Goal: Task Accomplishment & Management: Complete application form

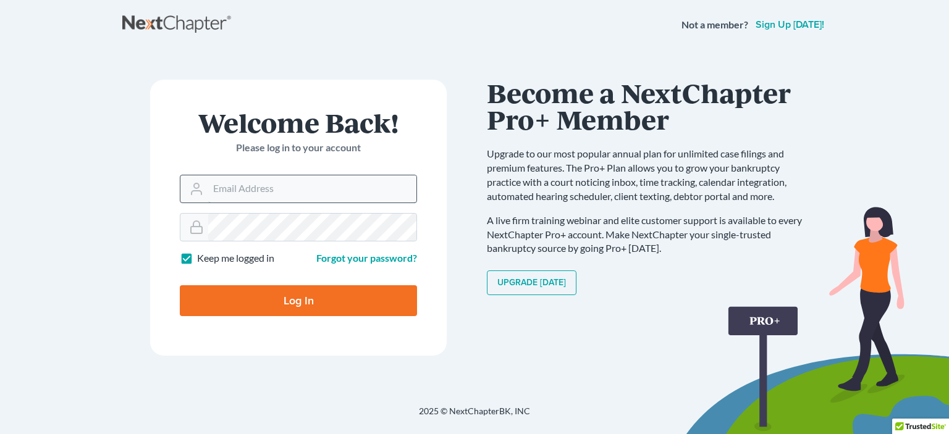
type input "[EMAIL_ADDRESS][DOMAIN_NAME]"
click at [307, 308] on input "Log In" at bounding box center [298, 300] width 237 height 31
type input "Thinking..."
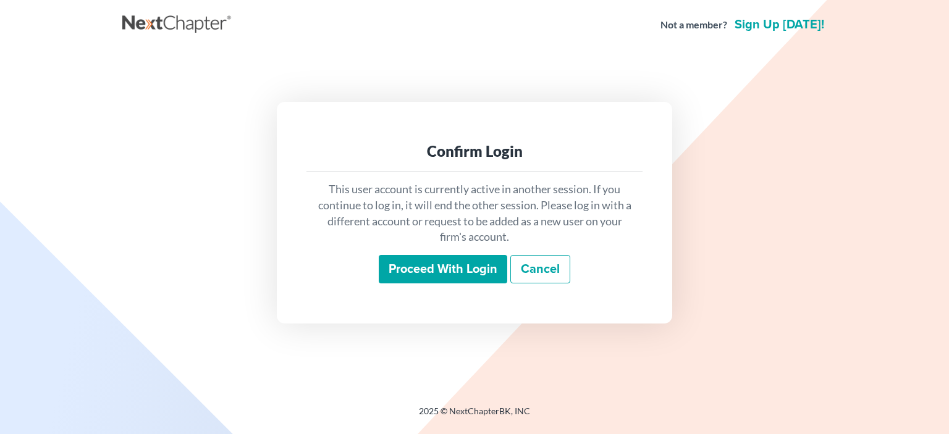
click at [475, 271] on input "Proceed with login" at bounding box center [443, 269] width 129 height 28
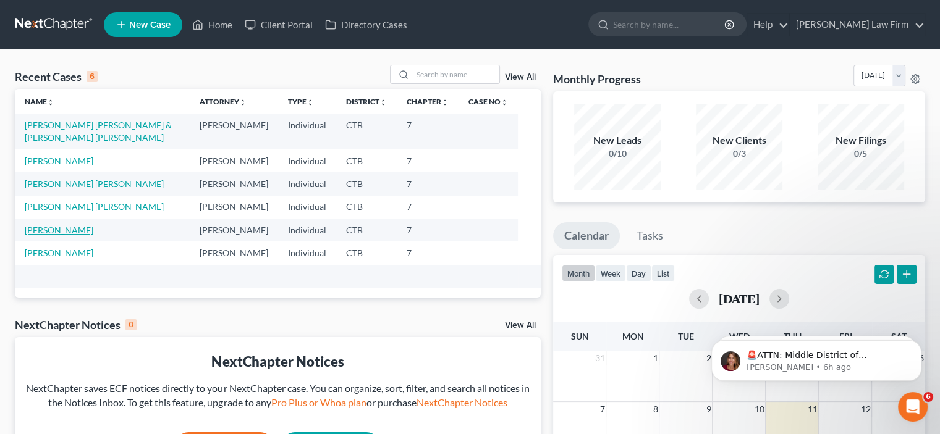
click at [64, 235] on link "[PERSON_NAME]" at bounding box center [59, 230] width 69 height 11
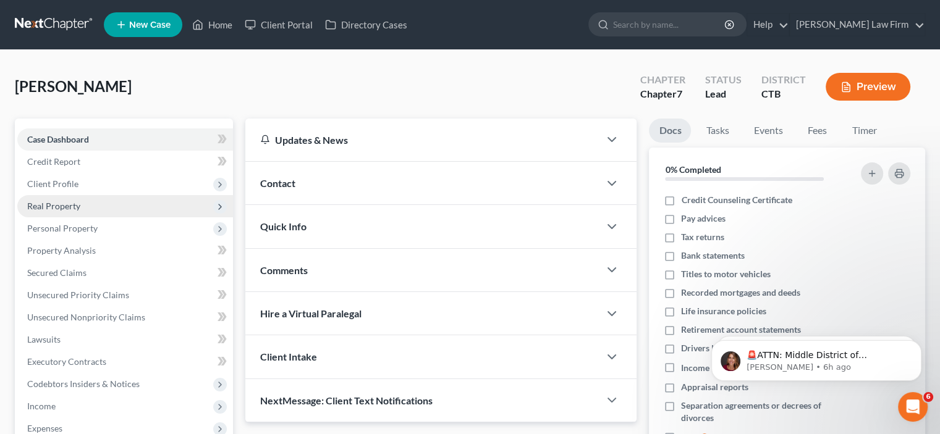
click at [40, 208] on span "Real Property" at bounding box center [53, 206] width 53 height 11
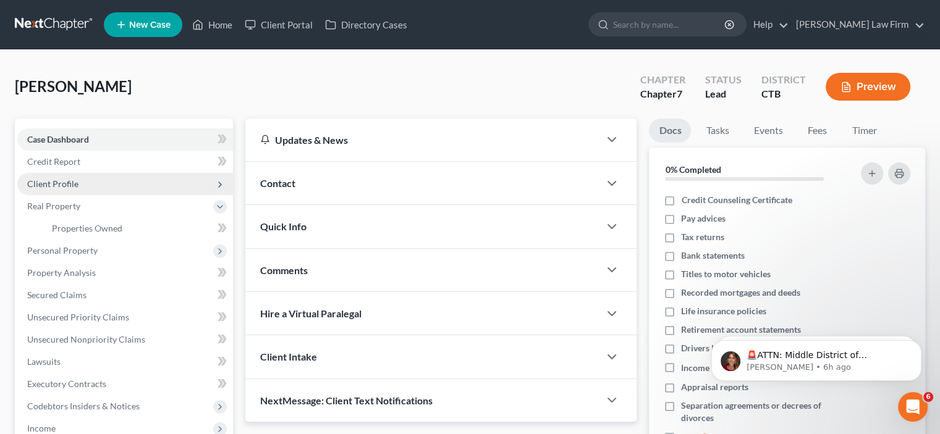
click at [53, 182] on span "Client Profile" at bounding box center [52, 184] width 51 height 11
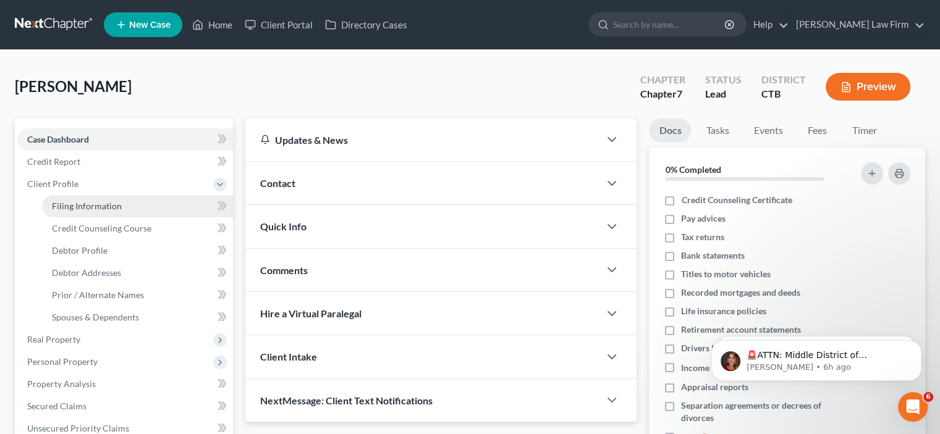
click at [85, 208] on span "Filing Information" at bounding box center [87, 206] width 70 height 11
select select "1"
select select "0"
select select "6"
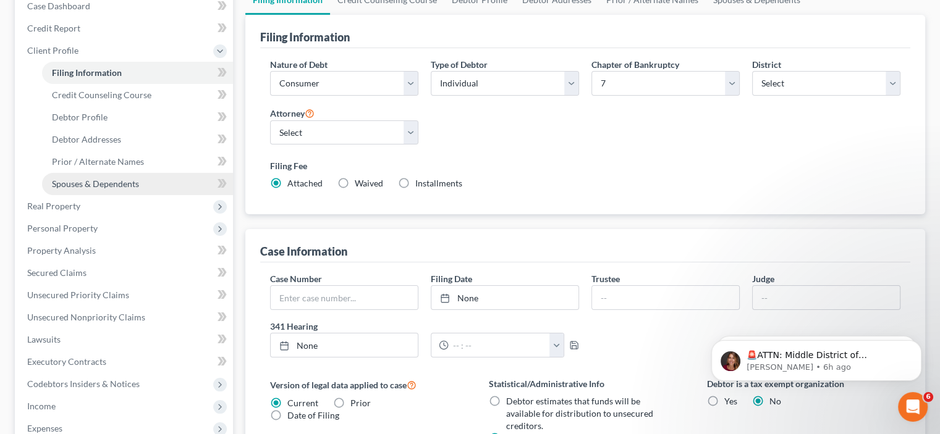
scroll to position [62, 0]
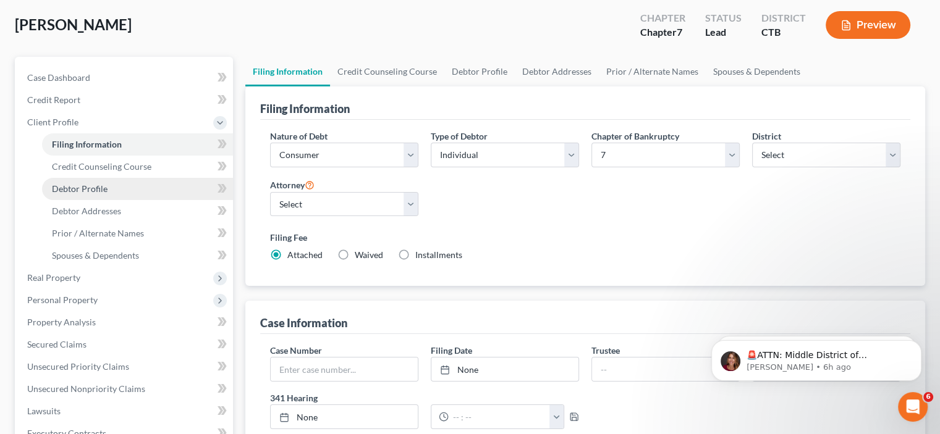
click at [78, 188] on span "Debtor Profile" at bounding box center [80, 189] width 56 height 11
select select "0"
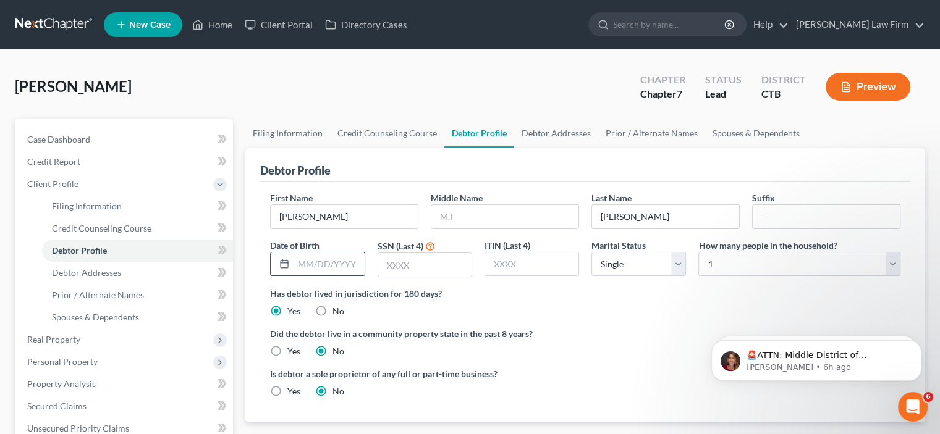
click at [351, 261] on input "text" at bounding box center [329, 264] width 70 height 23
type input "0"
click at [324, 264] on input "03/301971" at bounding box center [329, 264] width 70 height 23
type input "[DATE]"
click at [420, 266] on input "text" at bounding box center [424, 264] width 93 height 23
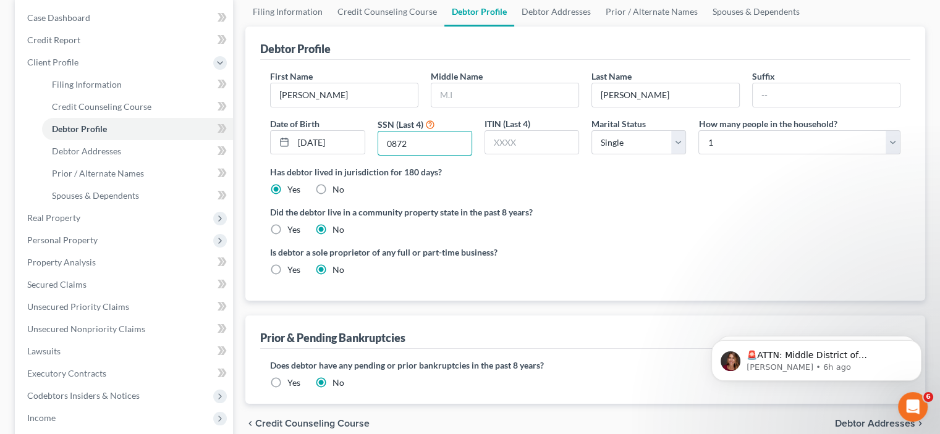
scroll to position [124, 0]
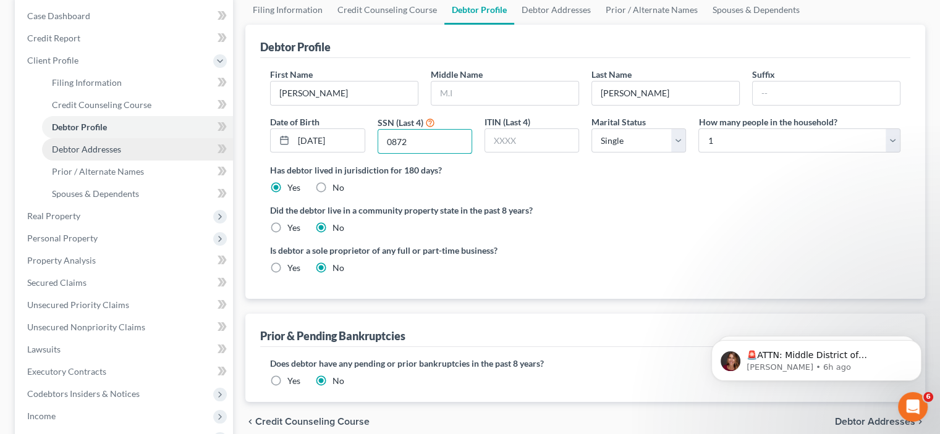
type input "0872"
click at [86, 147] on span "Debtor Addresses" at bounding box center [86, 149] width 69 height 11
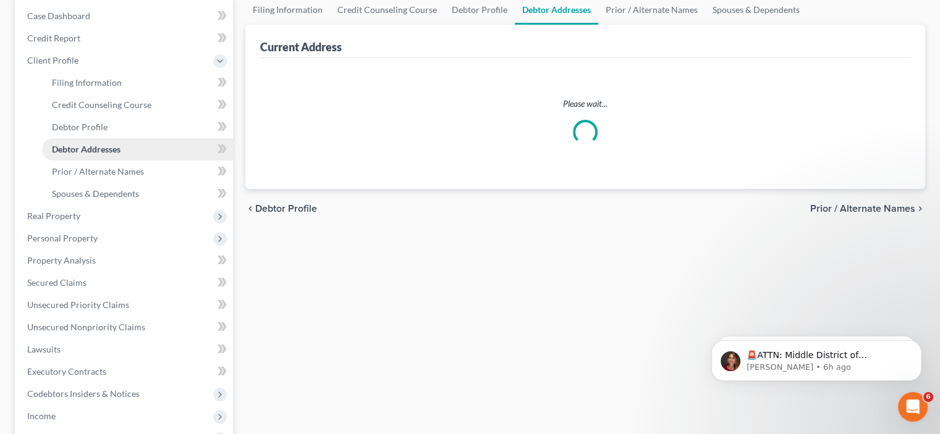
select select "0"
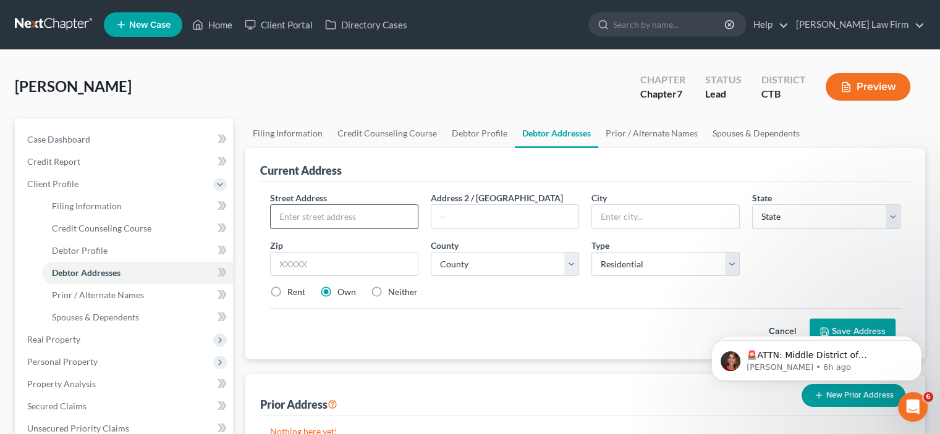
click at [338, 216] on input "text" at bounding box center [344, 216] width 147 height 23
type input "[STREET_ADDRESS]"
click at [502, 217] on input "text" at bounding box center [504, 216] width 147 height 23
click at [683, 217] on input "text" at bounding box center [665, 216] width 147 height 23
type input "Meriden"
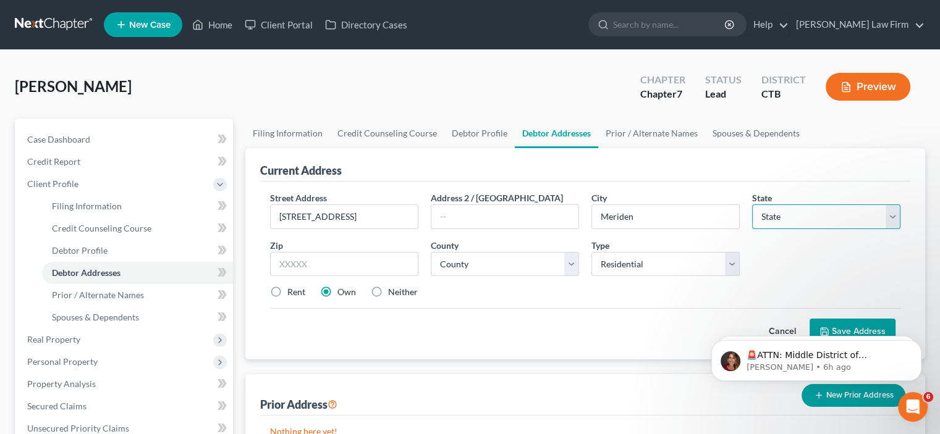
click at [772, 214] on select "State [US_STATE] AK AR AZ CA CO CT DE DC [GEOGRAPHIC_DATA] [GEOGRAPHIC_DATA] GU…" at bounding box center [826, 217] width 148 height 25
select select "6"
click at [752, 205] on select "State [US_STATE] AK AR AZ CA CO CT DE DC [GEOGRAPHIC_DATA] [GEOGRAPHIC_DATA] GU…" at bounding box center [826, 217] width 148 height 25
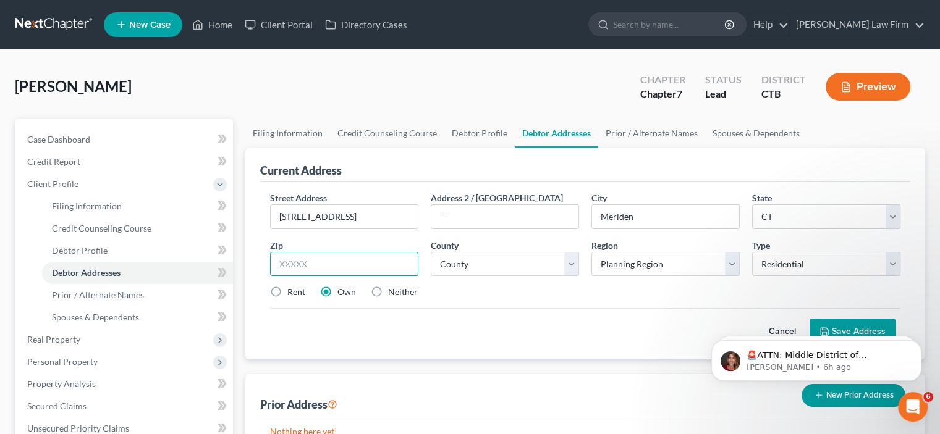
click at [329, 261] on input "text" at bounding box center [344, 264] width 148 height 25
type input "06450"
click at [484, 215] on input "text" at bounding box center [504, 216] width 147 height 23
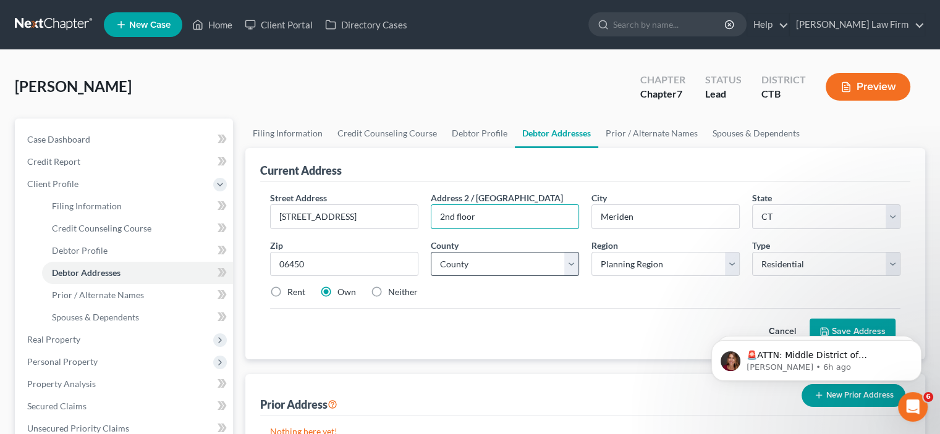
type input "2nd floor"
click at [480, 265] on select "County [GEOGRAPHIC_DATA] [GEOGRAPHIC_DATA] [GEOGRAPHIC_DATA] [GEOGRAPHIC_DATA] …" at bounding box center [505, 264] width 148 height 25
select select "4"
click at [431, 252] on select "County [GEOGRAPHIC_DATA] [GEOGRAPHIC_DATA] [GEOGRAPHIC_DATA] [GEOGRAPHIC_DATA] …" at bounding box center [505, 264] width 148 height 25
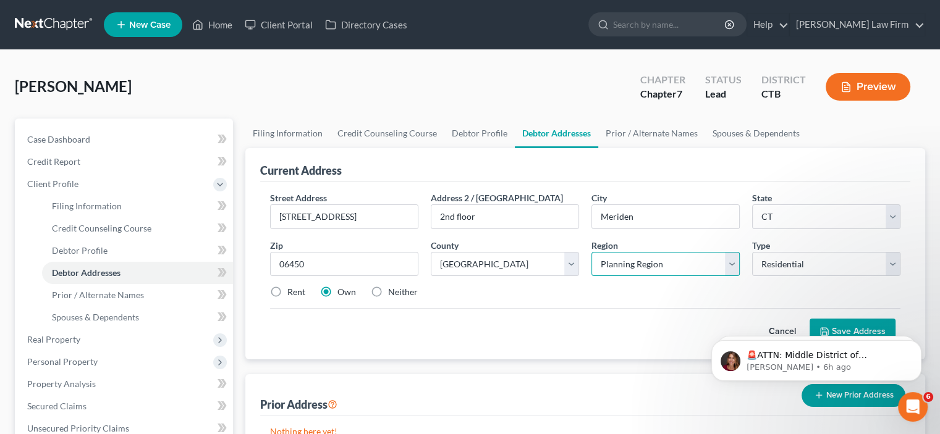
click at [665, 258] on select "Planning Region Capitol Planning Region [GEOGRAPHIC_DATA] Planning Region [GEOG…" at bounding box center [665, 264] width 148 height 25
select select "5"
click at [591, 252] on select "Planning Region Capitol Planning Region [GEOGRAPHIC_DATA] Planning Region [GEOG…" at bounding box center [665, 264] width 148 height 25
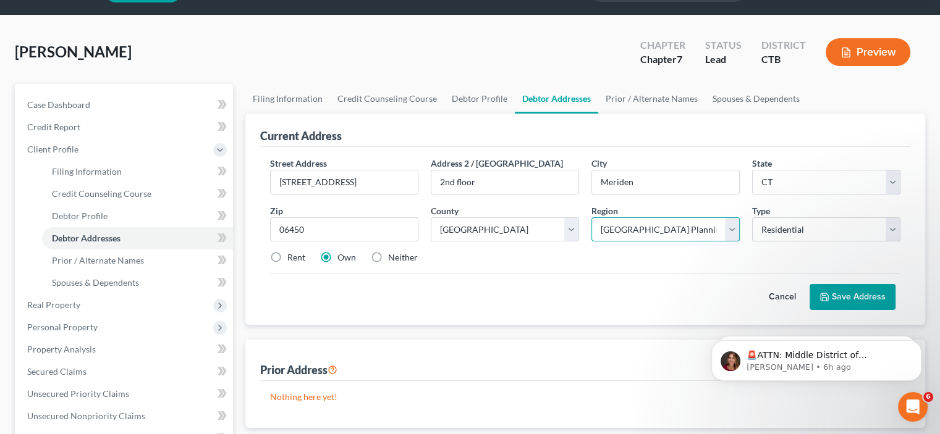
scroll to position [62, 0]
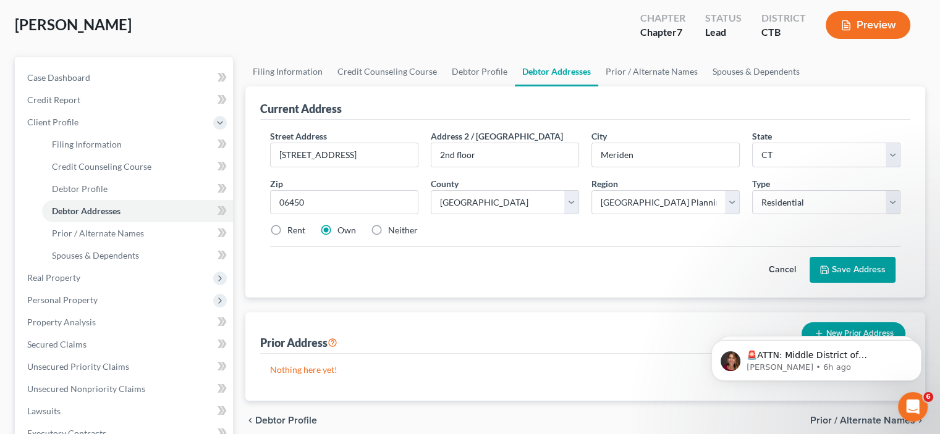
click at [287, 231] on label "Rent" at bounding box center [296, 230] width 18 height 12
click at [292, 231] on input "Rent" at bounding box center [296, 228] width 8 height 8
radio input "true"
click at [56, 279] on span "Real Property" at bounding box center [53, 278] width 53 height 11
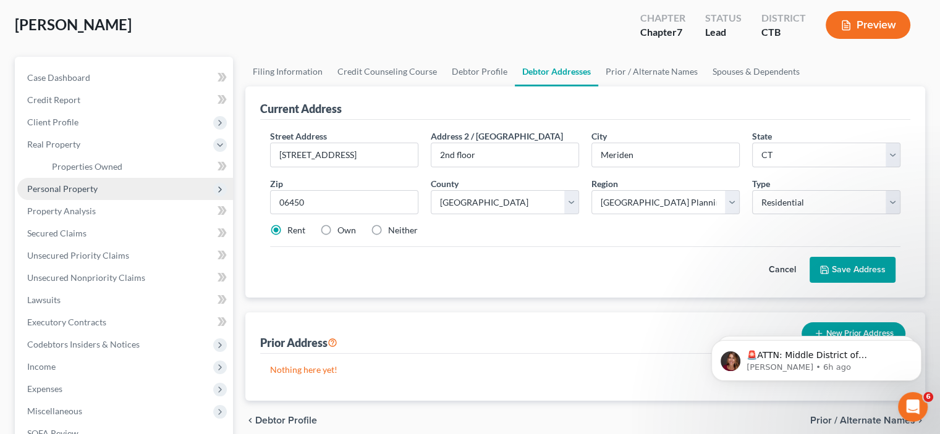
click at [34, 193] on span "Personal Property" at bounding box center [62, 189] width 70 height 11
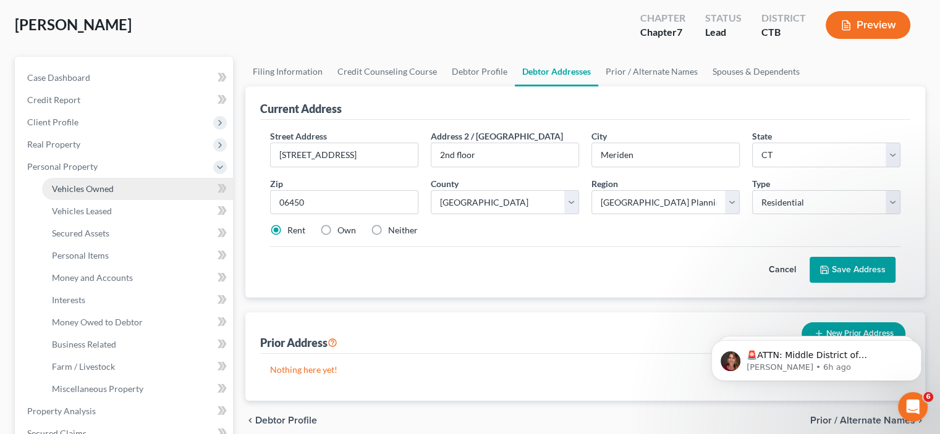
click at [84, 188] on span "Vehicles Owned" at bounding box center [83, 189] width 62 height 11
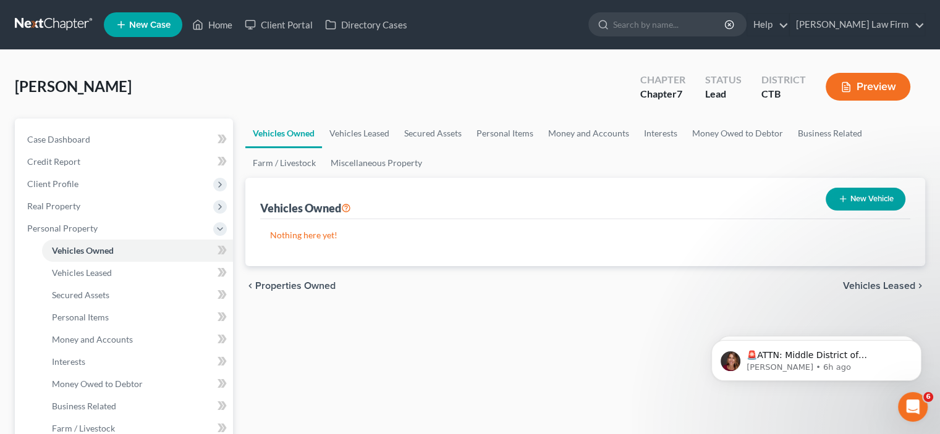
click at [861, 195] on button "New Vehicle" at bounding box center [866, 199] width 80 height 23
select select "0"
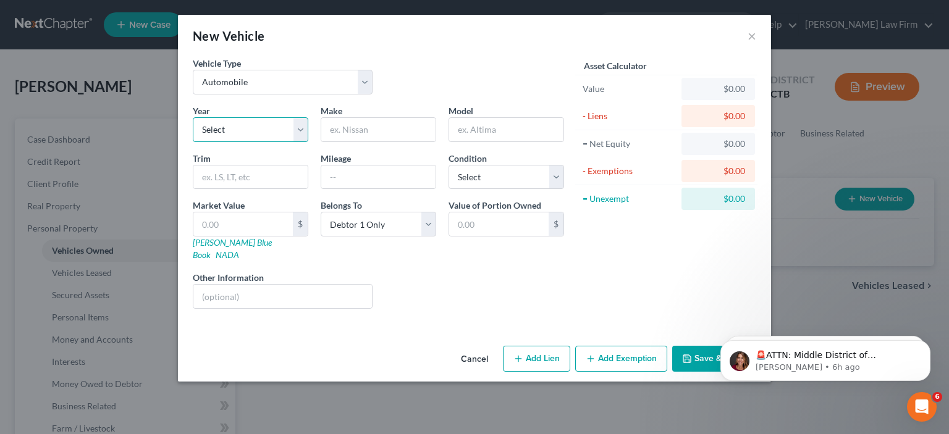
click at [256, 129] on select "Select 2026 2025 2024 2023 2022 2021 2020 2019 2018 2017 2016 2015 2014 2013 20…" at bounding box center [251, 129] width 116 height 25
select select "5"
click at [193, 117] on select "Select 2026 2025 2024 2023 2022 2021 2020 2019 2018 2017 2016 2015 2014 2013 20…" at bounding box center [251, 129] width 116 height 25
click at [406, 128] on input "text" at bounding box center [378, 129] width 114 height 23
type input "Honda"
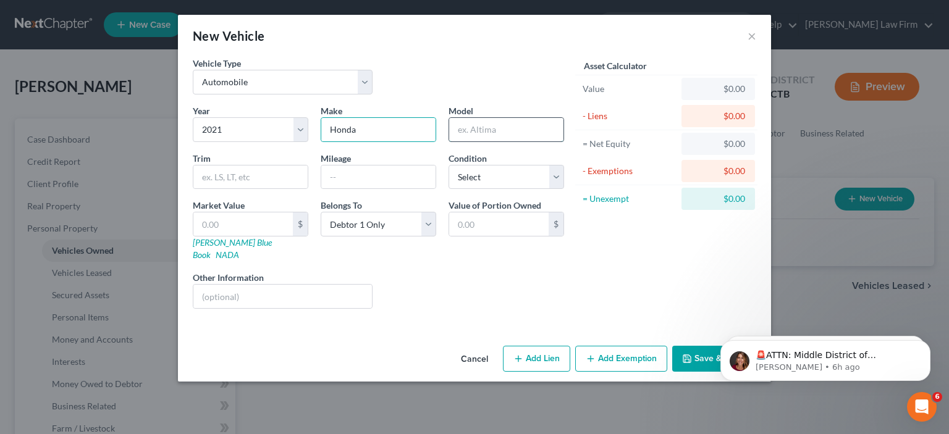
click at [533, 122] on input "text" at bounding box center [506, 129] width 114 height 23
type input "Odyssy"
click at [358, 172] on input "text" at bounding box center [378, 177] width 114 height 23
click at [702, 347] on button "Save & Close" at bounding box center [714, 359] width 84 height 26
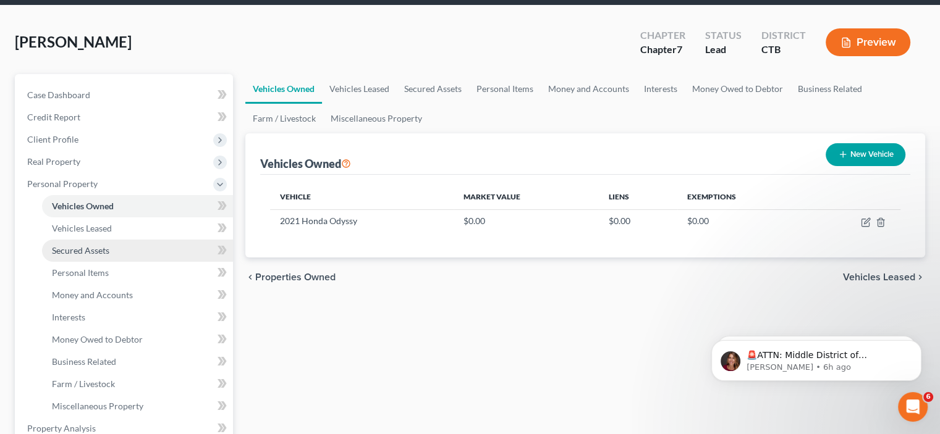
scroll to position [124, 0]
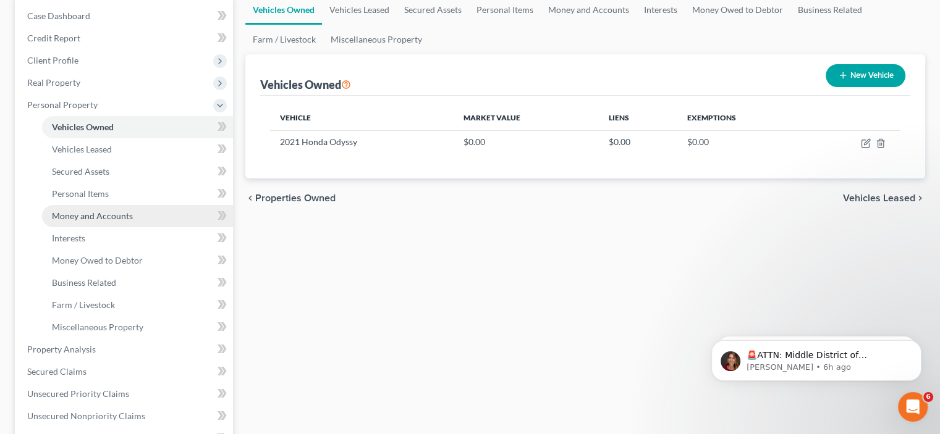
click at [75, 216] on span "Money and Accounts" at bounding box center [92, 216] width 81 height 11
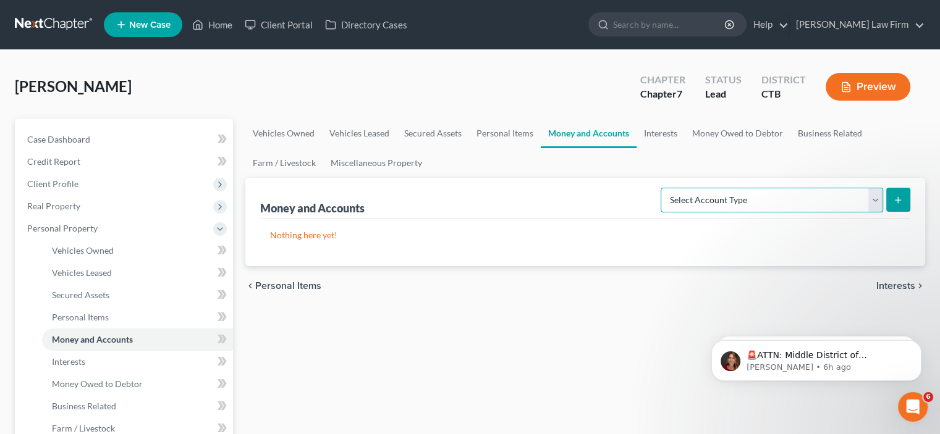
click at [868, 201] on select "Select Account Type Brokerage Cash on Hand Certificates of Deposit Checking Acc…" at bounding box center [772, 200] width 222 height 25
select select "checking"
click at [663, 188] on select "Select Account Type Brokerage Cash on Hand Certificates of Deposit Checking Acc…" at bounding box center [772, 200] width 222 height 25
click at [903, 197] on button "submit" at bounding box center [898, 200] width 24 height 24
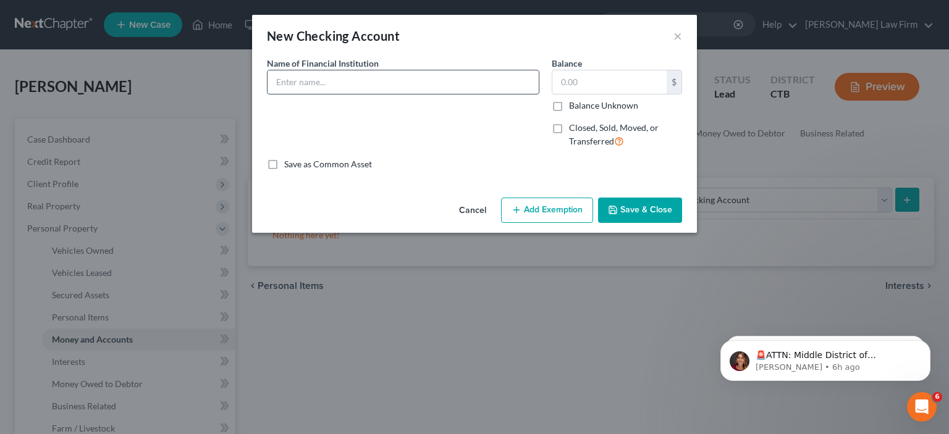
click at [378, 80] on input "text" at bounding box center [403, 81] width 271 height 23
type input "TD Bank"
click at [607, 82] on input "text" at bounding box center [609, 81] width 114 height 23
type input "1"
type input "1,031"
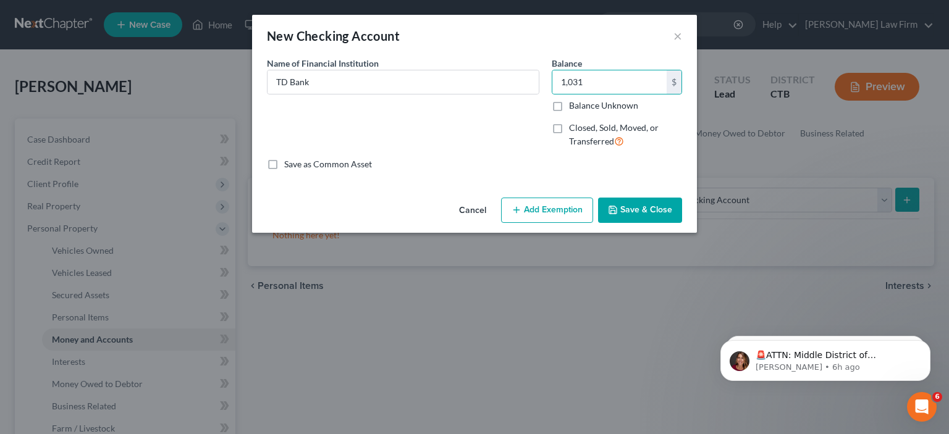
click at [636, 208] on button "Save & Close" at bounding box center [640, 211] width 84 height 26
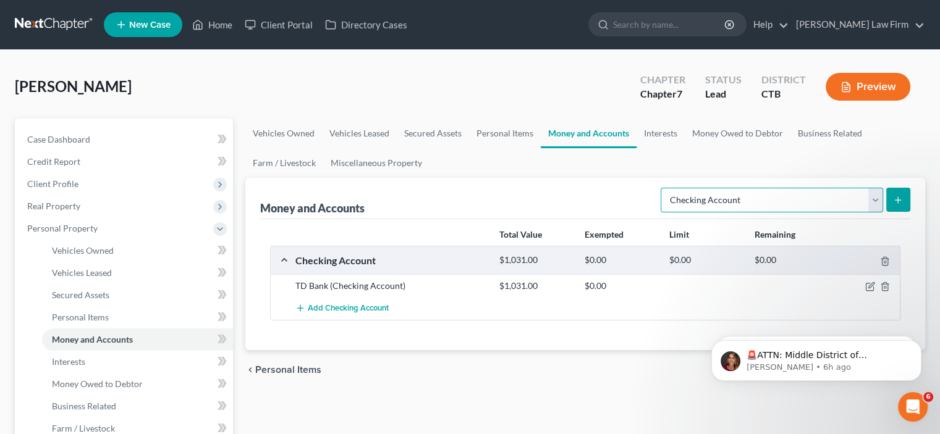
click at [873, 199] on select "Select Account Type Brokerage Cash on Hand Certificates of Deposit Checking Acc…" at bounding box center [772, 200] width 222 height 25
select select "savings"
click at [663, 188] on select "Select Account Type Brokerage Cash on Hand Certificates of Deposit Checking Acc…" at bounding box center [772, 200] width 222 height 25
click at [900, 197] on icon "submit" at bounding box center [898, 200] width 10 height 10
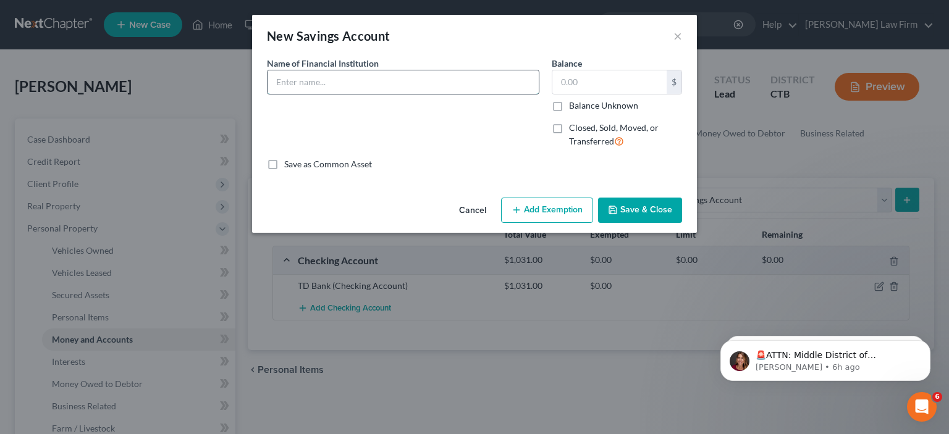
click at [332, 82] on input "text" at bounding box center [403, 81] width 271 height 23
type input "TD Bank"
click at [614, 81] on input "text" at bounding box center [609, 81] width 114 height 23
type input "200"
click at [630, 208] on button "Save & Close" at bounding box center [640, 211] width 84 height 26
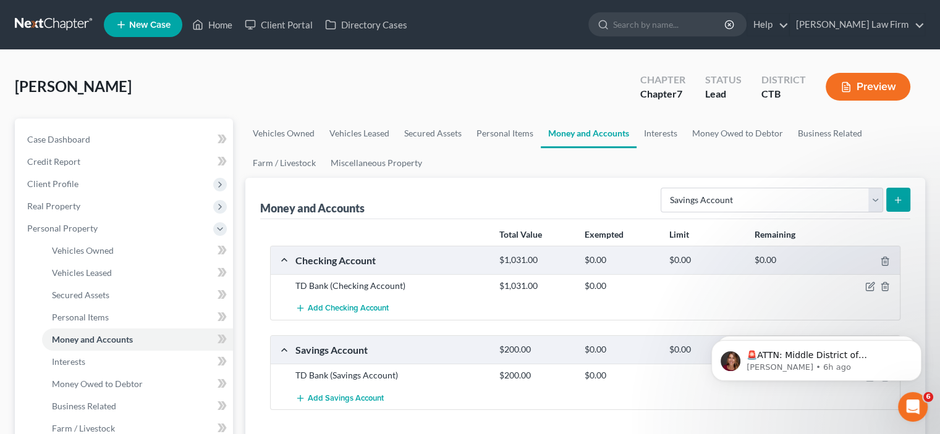
click at [517, 284] on div "$1,031.00" at bounding box center [535, 286] width 85 height 12
click at [871, 282] on icon "button" at bounding box center [870, 287] width 10 height 10
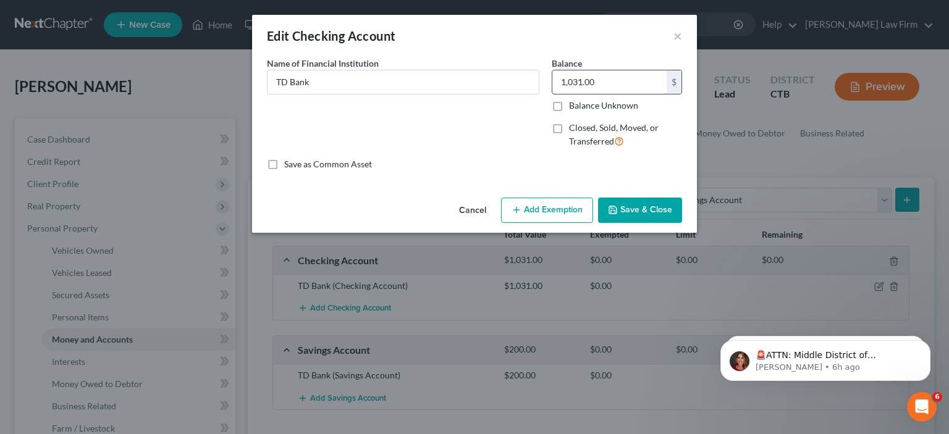
click at [624, 78] on input "1,031.00" at bounding box center [609, 81] width 114 height 23
type input "540"
click at [623, 205] on button "Save & Close" at bounding box center [640, 211] width 84 height 26
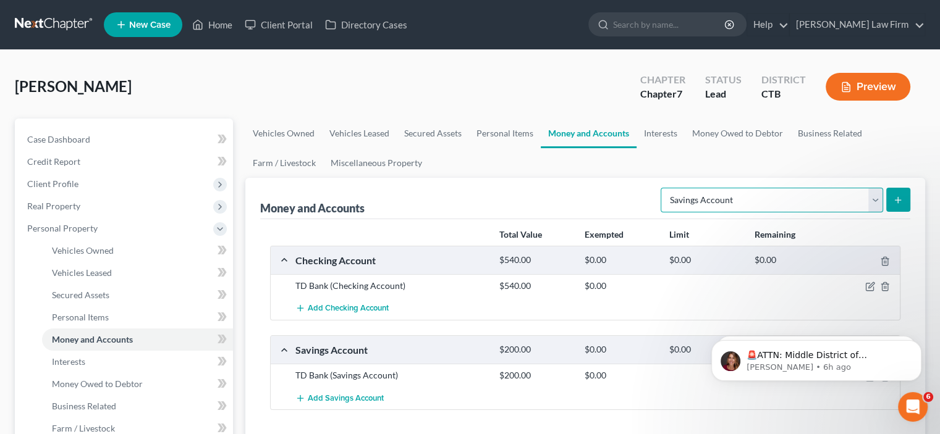
click at [850, 197] on select "Select Account Type Brokerage Cash on Hand Certificates of Deposit Checking Acc…" at bounding box center [772, 200] width 222 height 25
select select "checking"
click at [663, 188] on select "Select Account Type Brokerage Cash on Hand Certificates of Deposit Checking Acc…" at bounding box center [772, 200] width 222 height 25
click at [899, 198] on icon "submit" at bounding box center [898, 200] width 10 height 10
click at [899, 195] on icon "submit" at bounding box center [898, 200] width 10 height 10
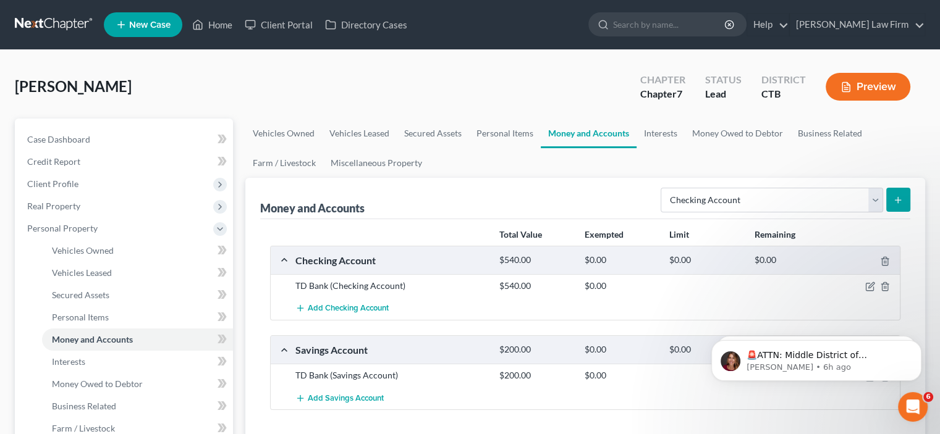
click at [897, 203] on icon "submit" at bounding box center [898, 200] width 10 height 10
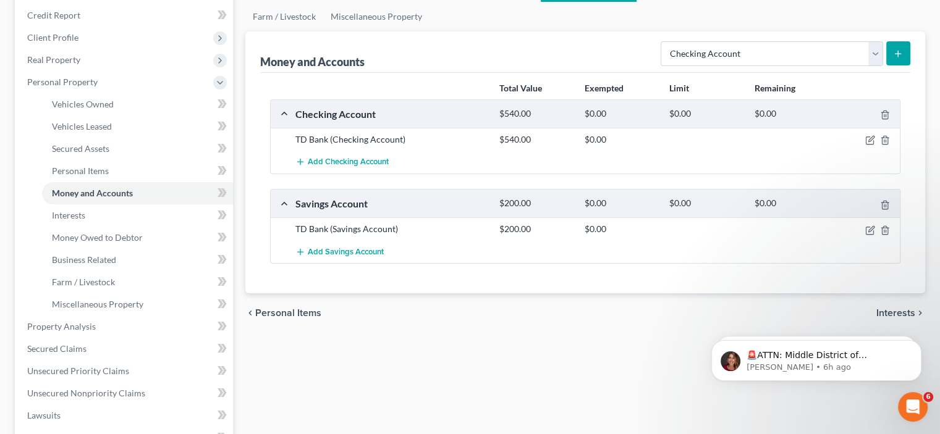
scroll to position [247, 0]
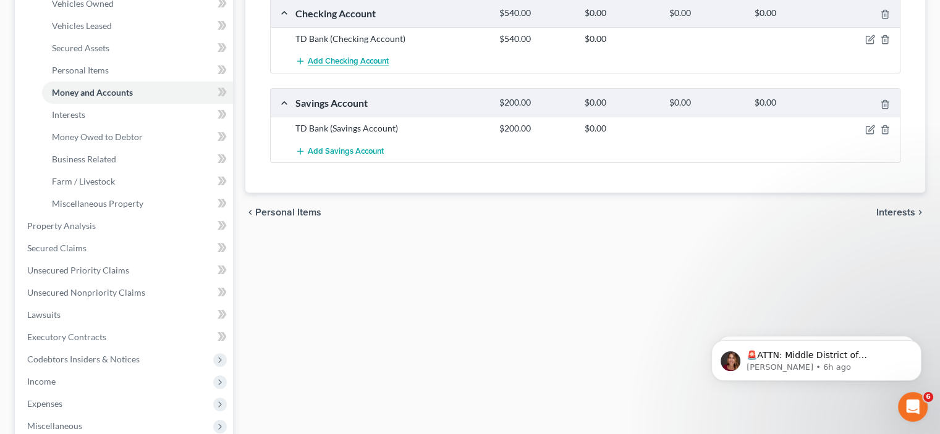
click at [357, 62] on span "Add Checking Account" at bounding box center [348, 62] width 81 height 10
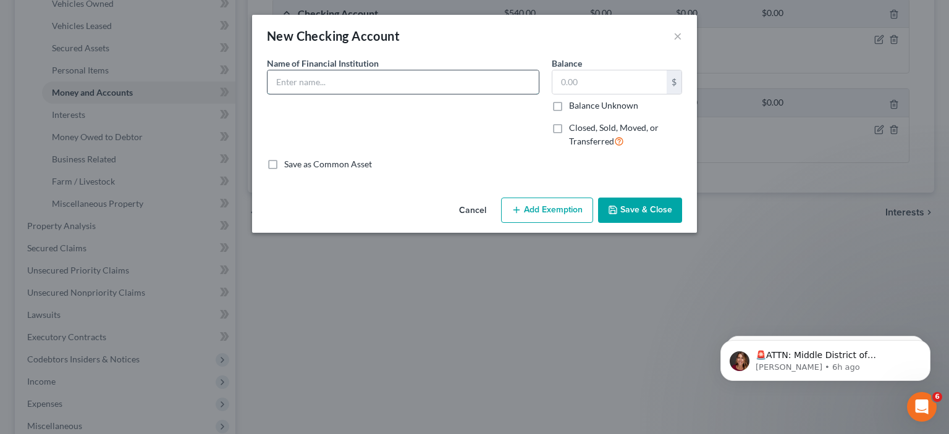
click at [360, 82] on input "text" at bounding box center [403, 81] width 271 height 23
type input "TD Bank"
click at [593, 86] on input "text" at bounding box center [609, 81] width 114 height 23
type input "200"
click at [641, 214] on button "Save & Close" at bounding box center [640, 211] width 84 height 26
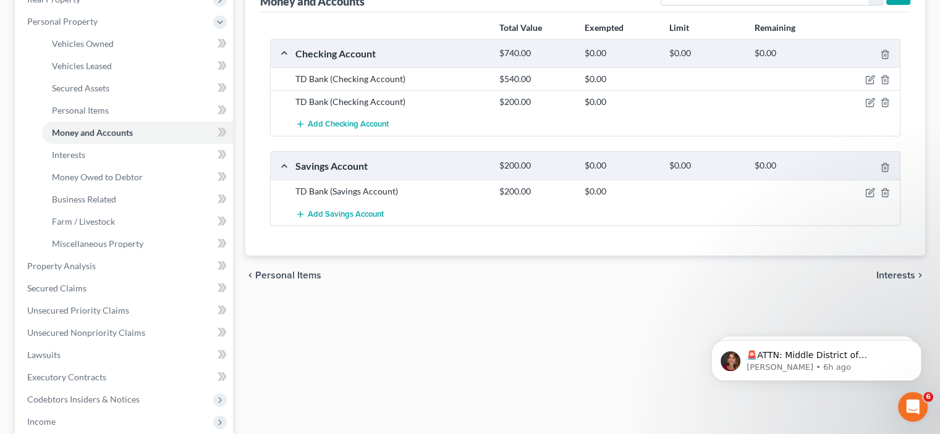
scroll to position [124, 0]
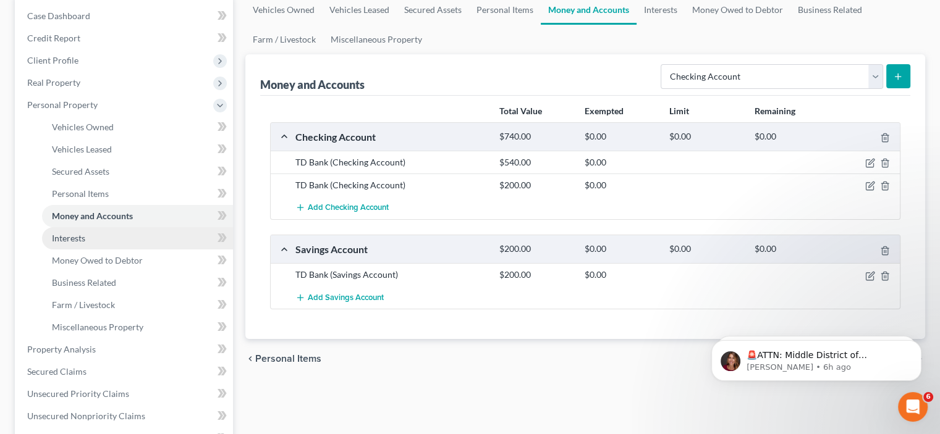
click at [66, 236] on span "Interests" at bounding box center [68, 238] width 33 height 11
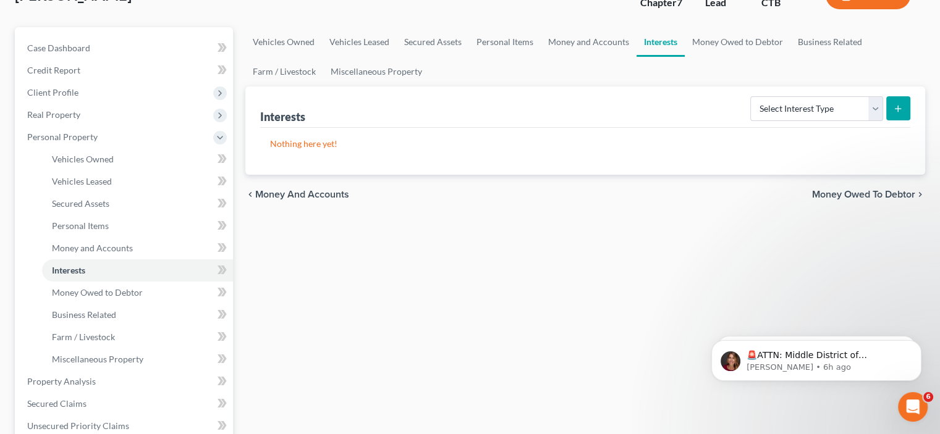
scroll to position [124, 0]
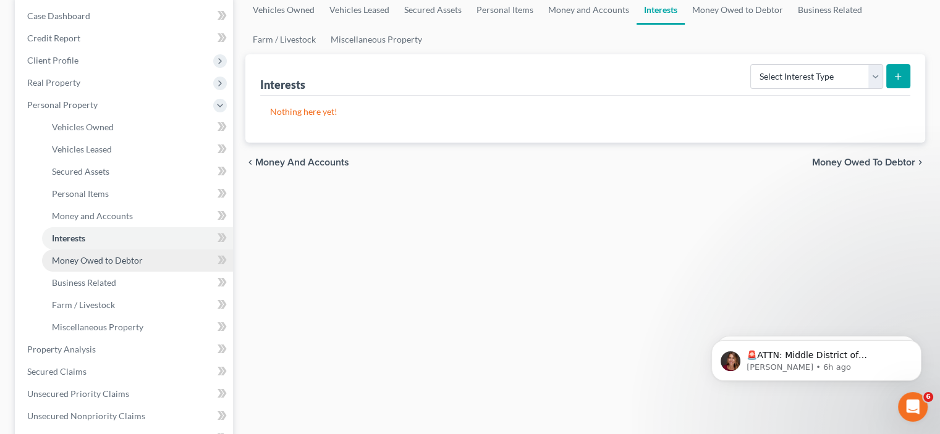
click at [116, 260] on span "Money Owed to Debtor" at bounding box center [97, 260] width 91 height 11
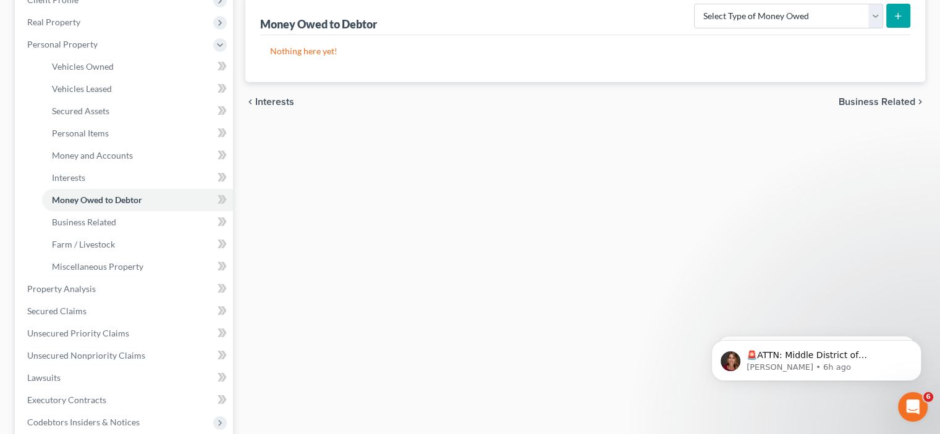
scroll to position [185, 0]
click at [76, 219] on span "Business Related" at bounding box center [84, 221] width 64 height 11
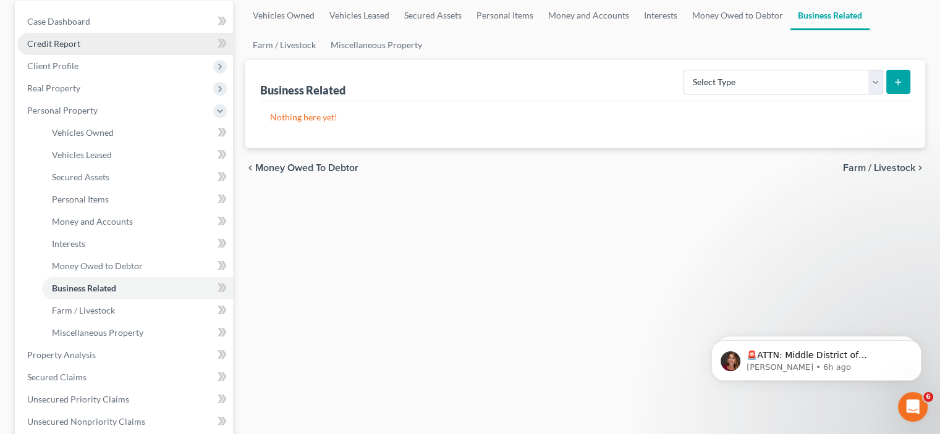
scroll to position [185, 0]
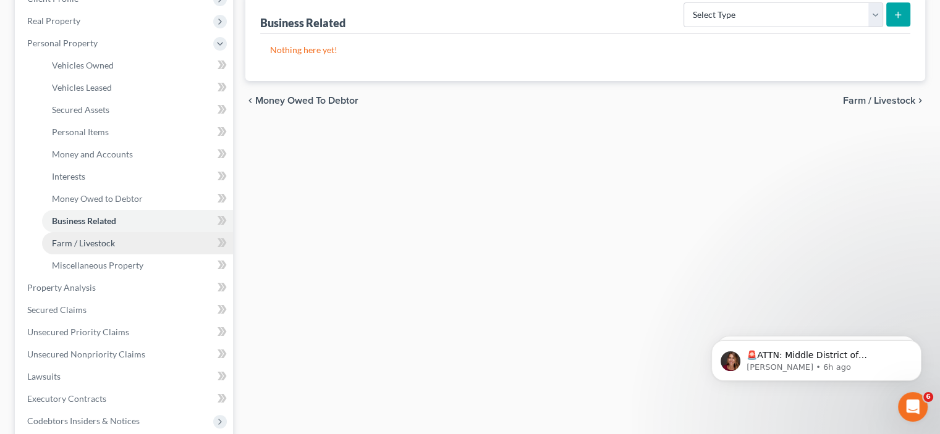
click at [93, 247] on span "Farm / Livestock" at bounding box center [83, 243] width 63 height 11
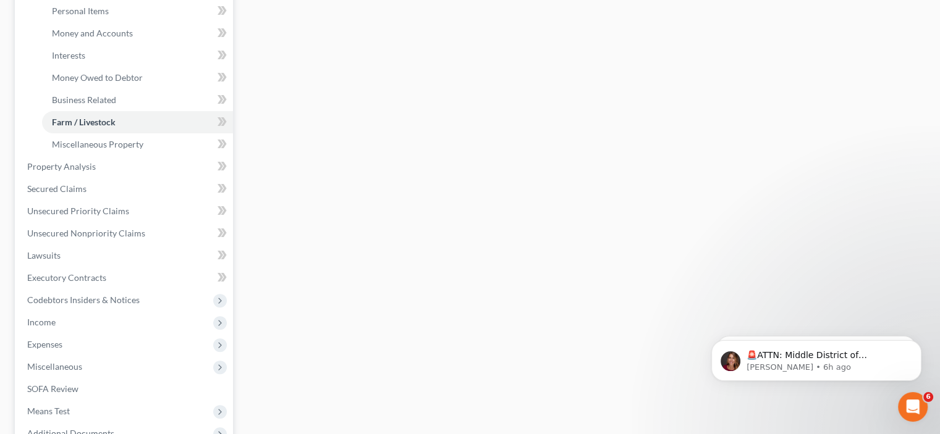
scroll to position [309, 0]
click at [96, 138] on span "Miscellaneous Property" at bounding box center [97, 142] width 91 height 11
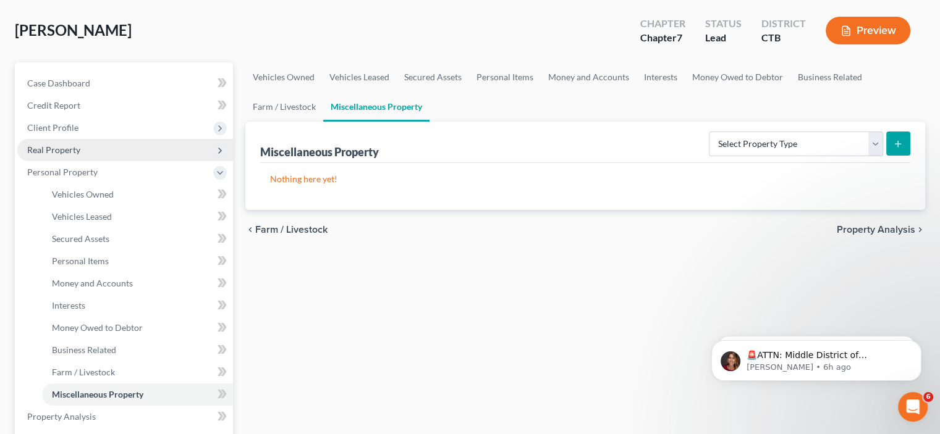
scroll to position [247, 0]
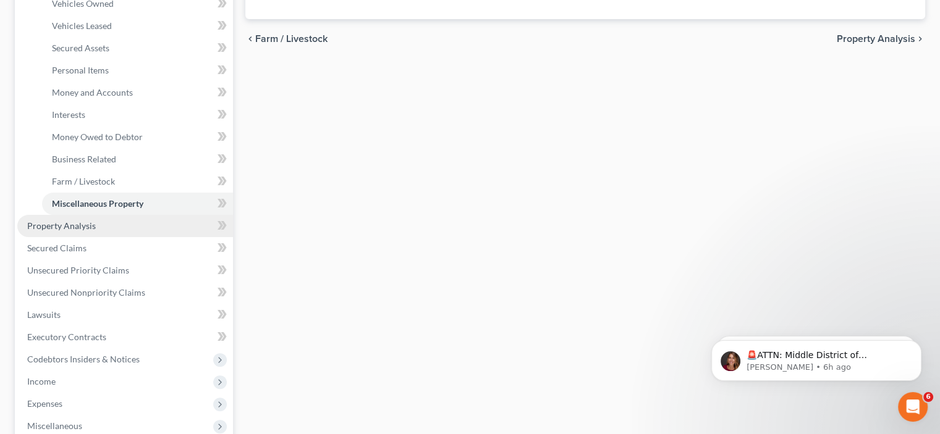
click at [61, 227] on span "Property Analysis" at bounding box center [61, 226] width 69 height 11
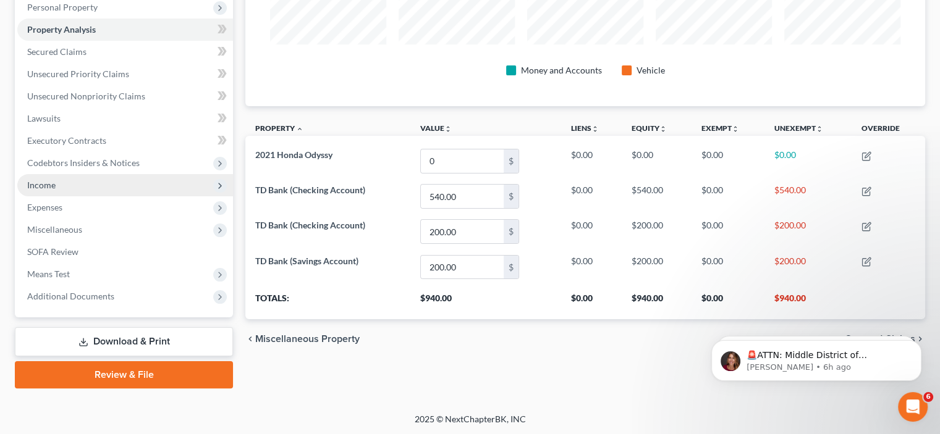
click at [35, 181] on span "Income" at bounding box center [41, 185] width 28 height 11
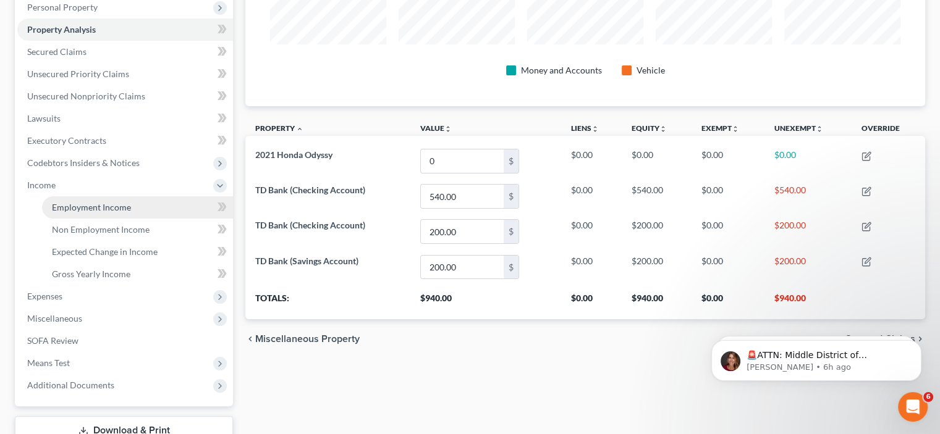
click at [84, 207] on span "Employment Income" at bounding box center [91, 207] width 79 height 11
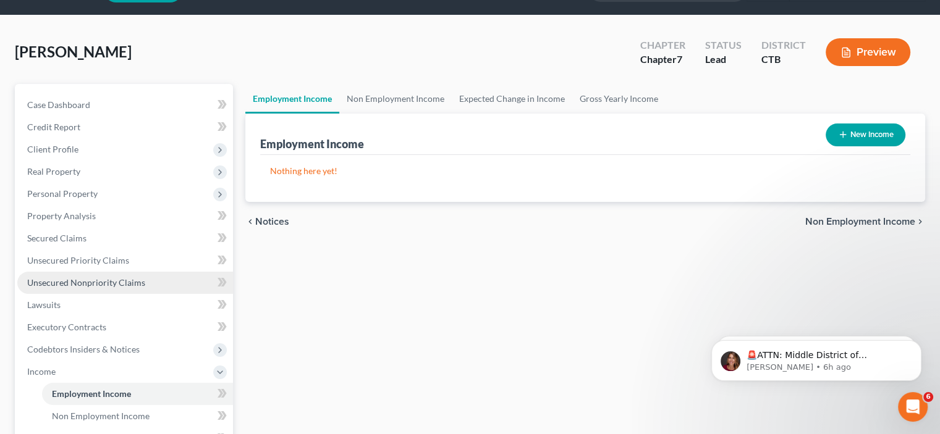
scroll to position [124, 0]
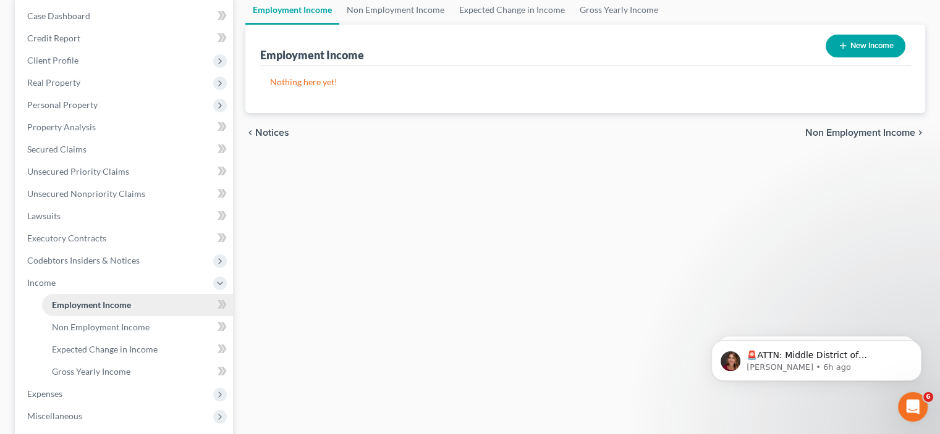
click at [107, 303] on span "Employment Income" at bounding box center [91, 305] width 79 height 11
click at [119, 328] on span "Non Employment Income" at bounding box center [101, 327] width 98 height 11
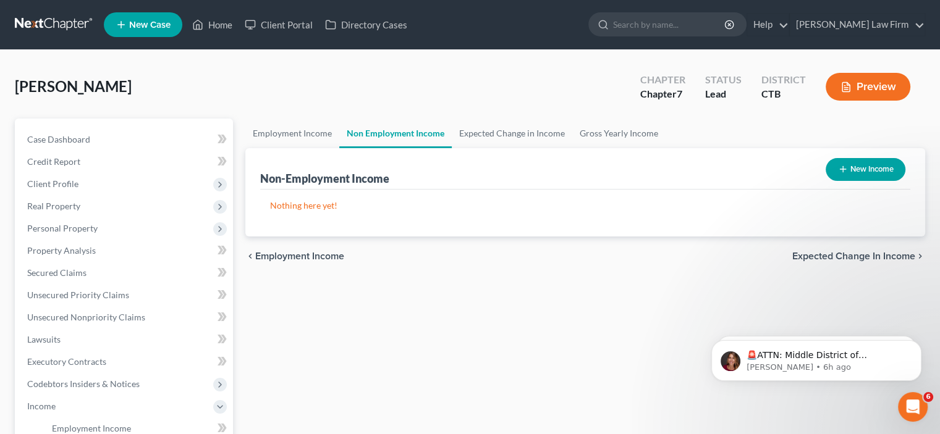
click at [869, 170] on button "New Income" at bounding box center [866, 169] width 80 height 23
select select "0"
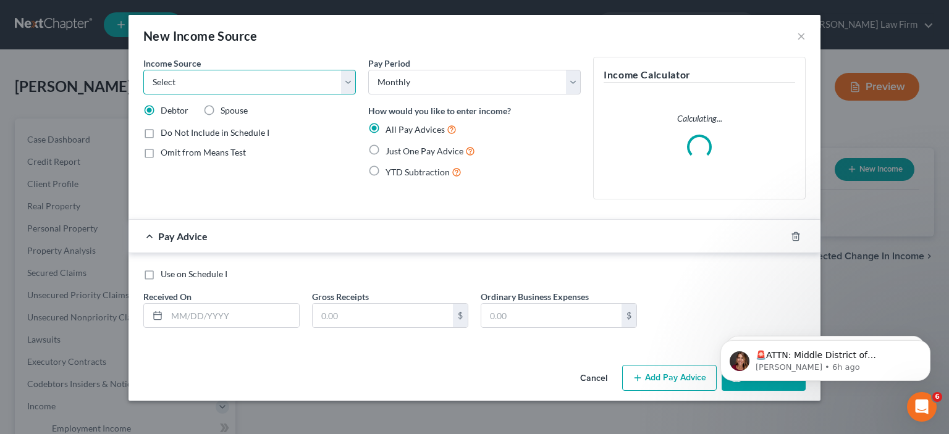
click at [262, 81] on select "Select Unemployment Disability (from employer) Pension Retirement Social Securi…" at bounding box center [249, 82] width 213 height 25
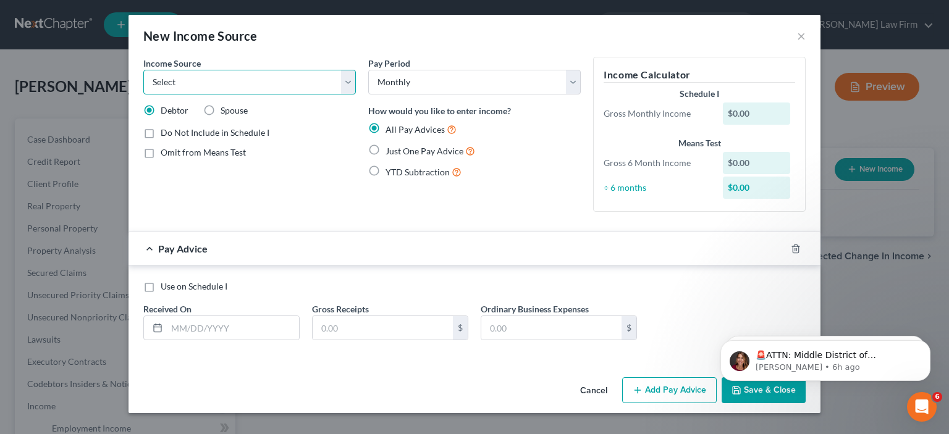
select select "4"
click at [143, 70] on select "Select Unemployment Disability (from employer) Pension Retirement Social Securi…" at bounding box center [249, 82] width 213 height 25
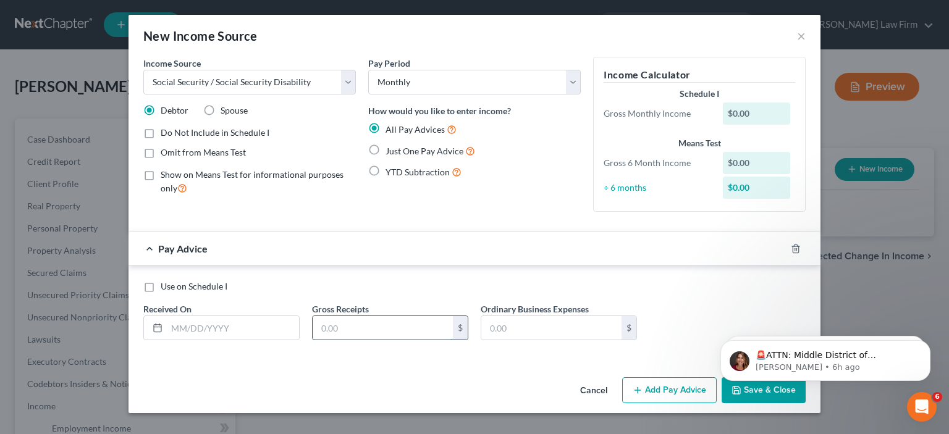
click at [373, 323] on input "text" at bounding box center [383, 327] width 140 height 23
type input "1,121"
click at [246, 333] on input "text" at bounding box center [233, 327] width 132 height 23
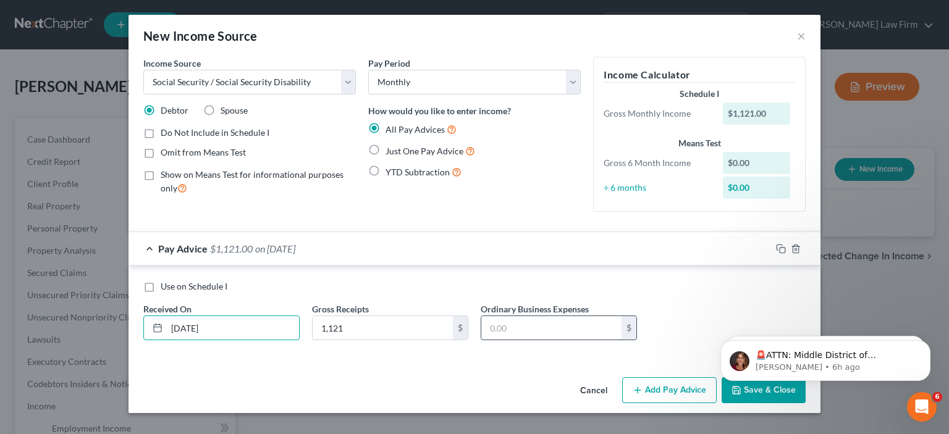
type input "[DATE]"
click at [566, 324] on input "text" at bounding box center [551, 327] width 140 height 23
click at [751, 394] on body "🚨ATTN: Middle District of [US_STATE] The court has added a new Credit Counselin…" at bounding box center [825, 357] width 237 height 77
click at [386, 150] on label "Just One Pay Advice" at bounding box center [431, 151] width 90 height 14
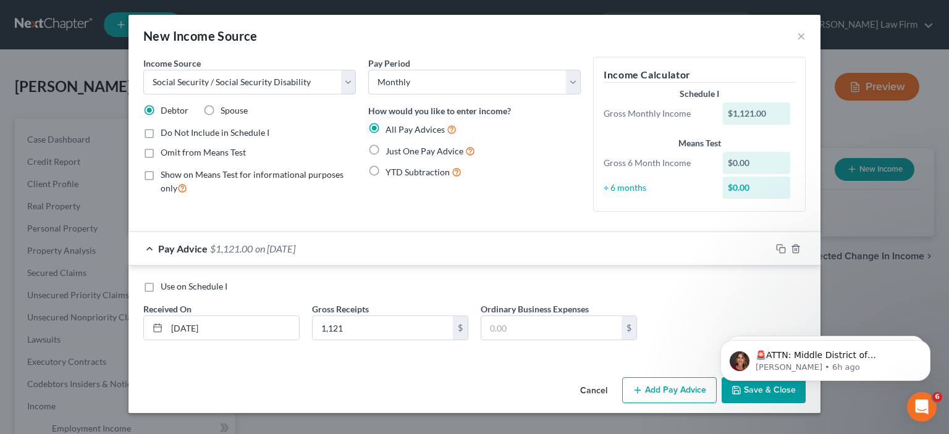
click at [391, 150] on input "Just One Pay Advice" at bounding box center [395, 148] width 8 height 8
radio input "true"
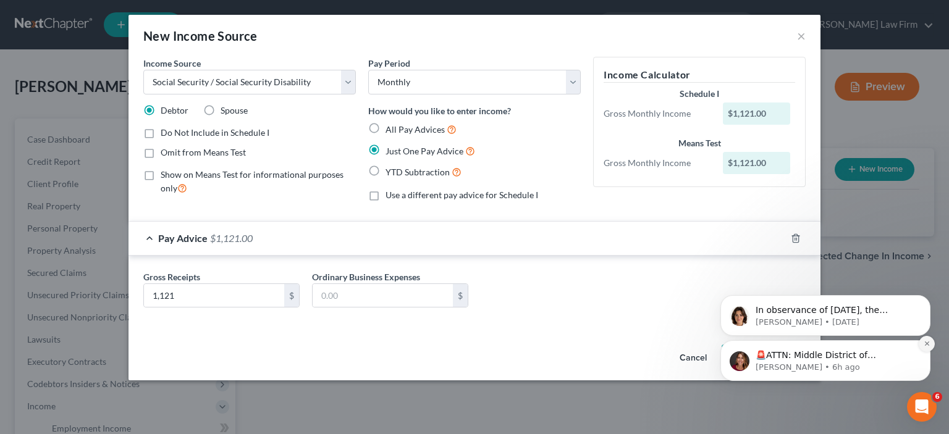
click at [929, 345] on icon "Dismiss notification" at bounding box center [927, 343] width 7 height 7
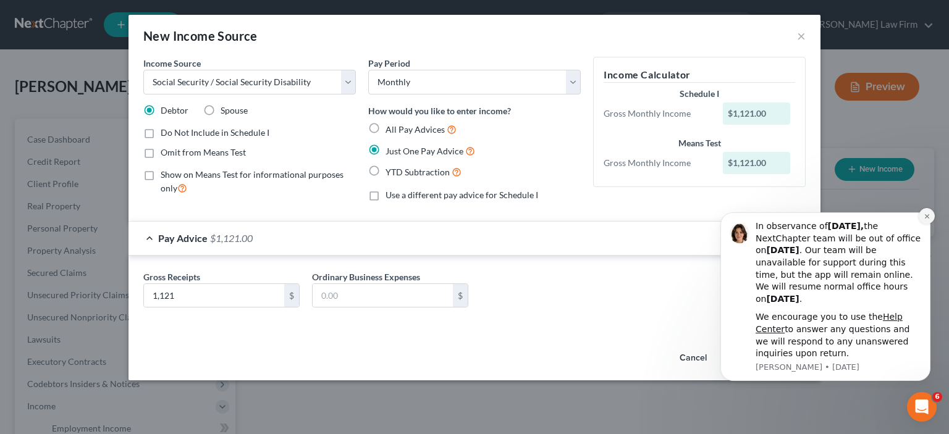
click at [923, 213] on button "Dismiss notification" at bounding box center [927, 216] width 16 height 16
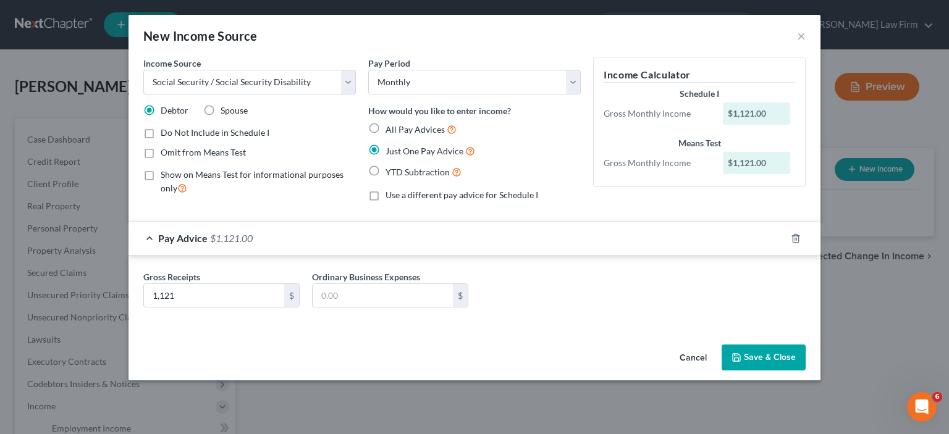
click at [771, 360] on button "Save & Close" at bounding box center [764, 358] width 84 height 26
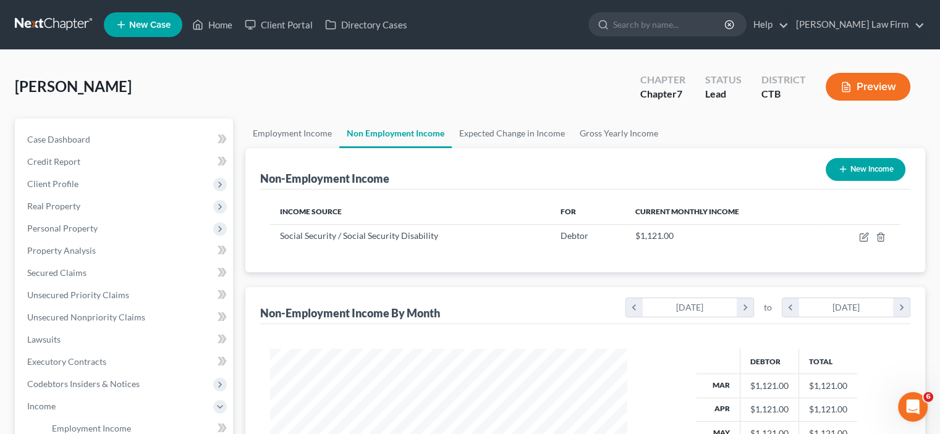
scroll to position [62, 0]
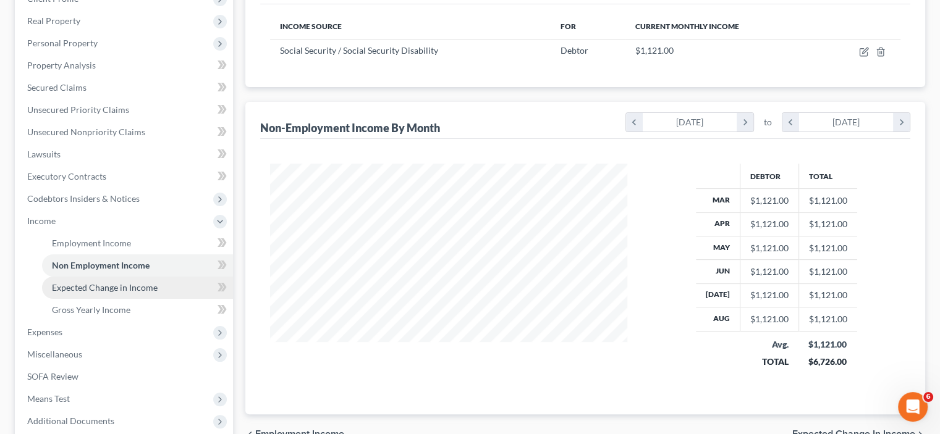
click at [112, 289] on span "Expected Change in Income" at bounding box center [105, 287] width 106 height 11
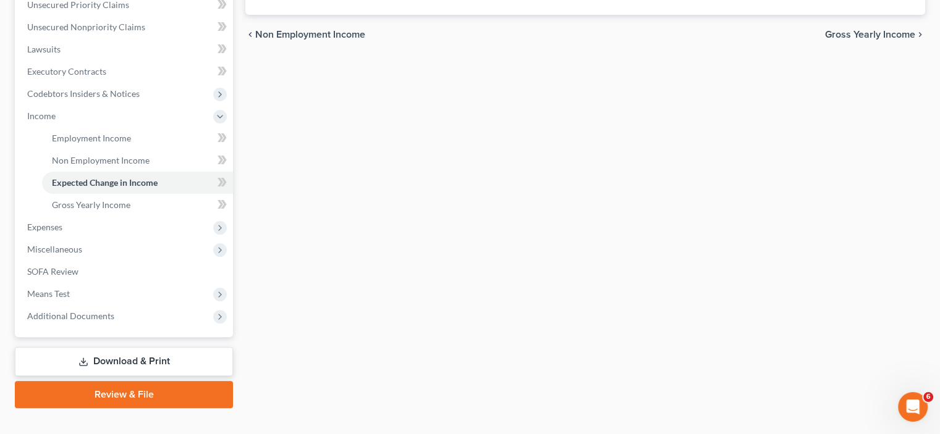
scroll to position [310, 0]
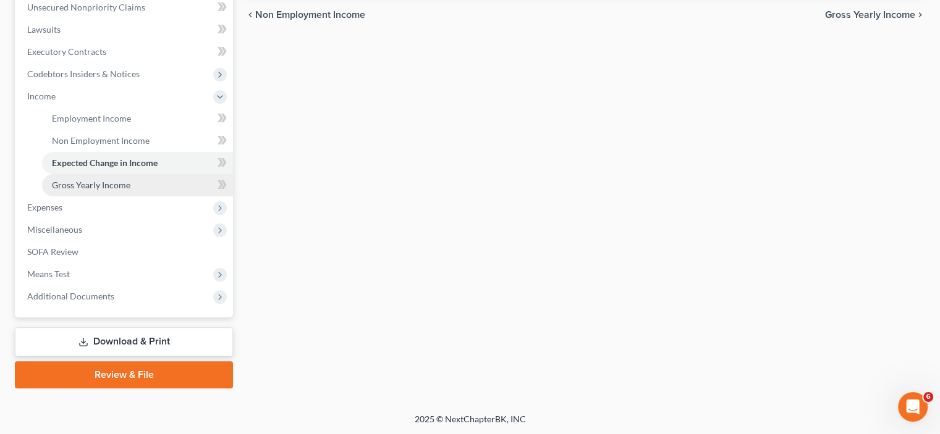
click at [106, 185] on span "Gross Yearly Income" at bounding box center [91, 185] width 78 height 11
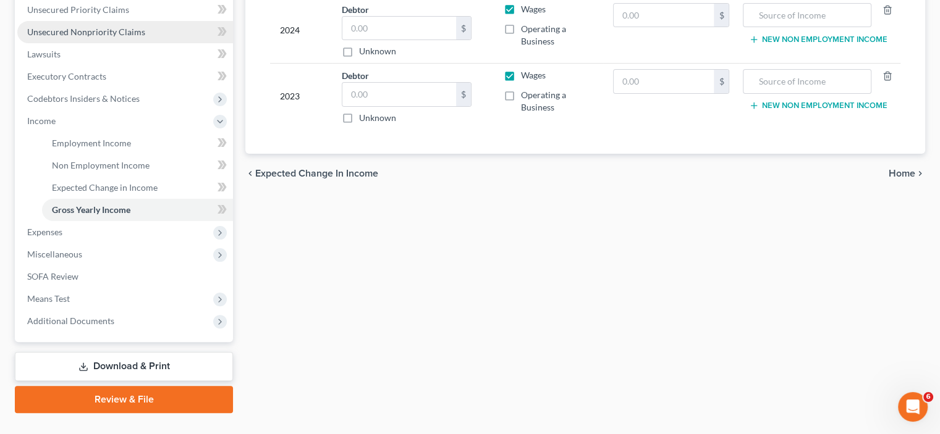
scroll to position [309, 0]
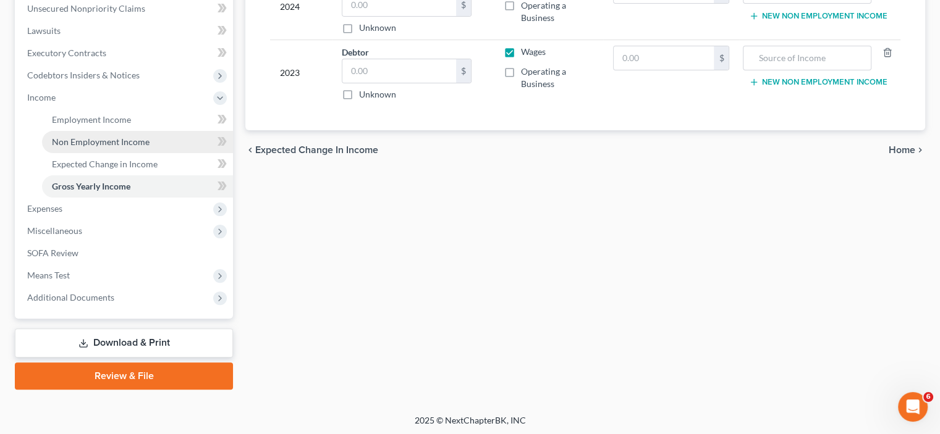
click at [89, 140] on span "Non Employment Income" at bounding box center [101, 142] width 98 height 11
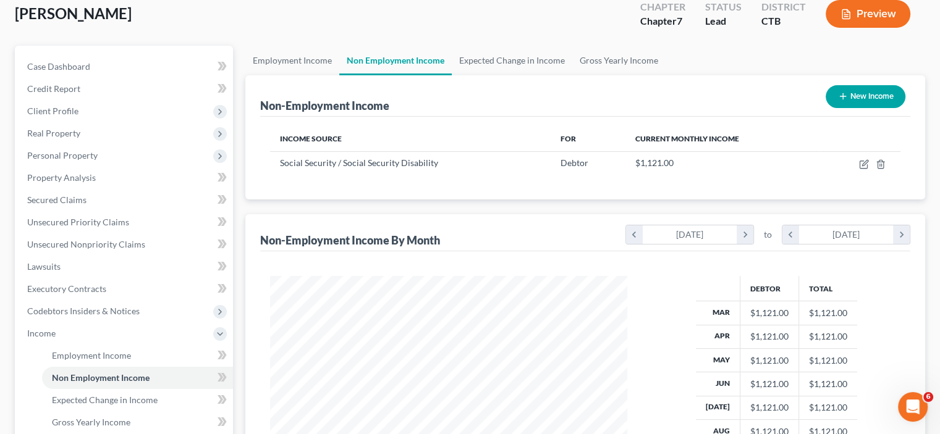
scroll to position [185, 0]
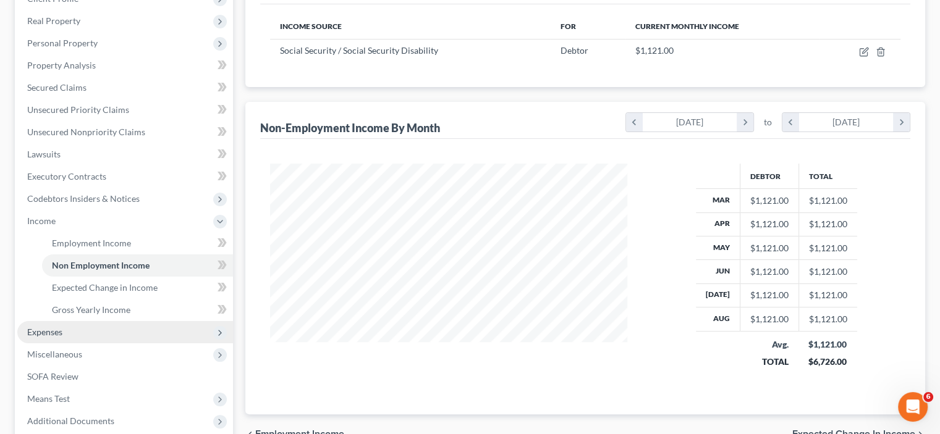
click at [49, 329] on span "Expenses" at bounding box center [44, 332] width 35 height 11
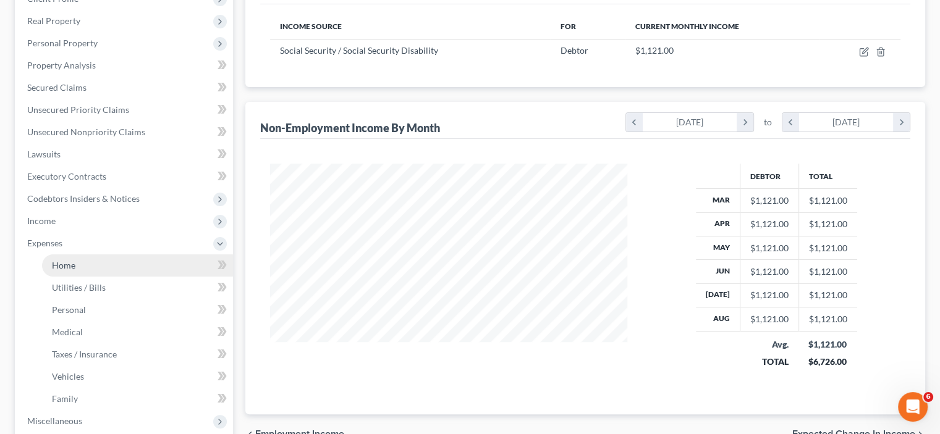
click at [58, 264] on span "Home" at bounding box center [63, 265] width 23 height 11
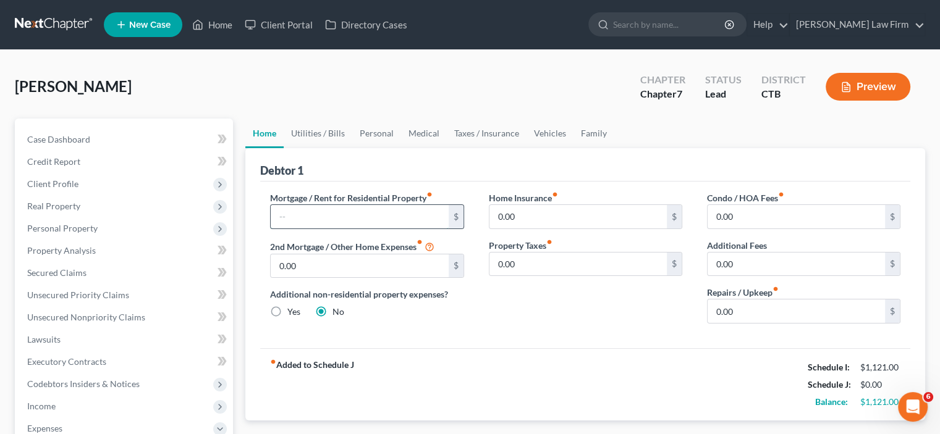
click at [371, 209] on input "text" at bounding box center [359, 216] width 177 height 23
type input "700"
click at [551, 223] on input "0.00" at bounding box center [577, 216] width 177 height 23
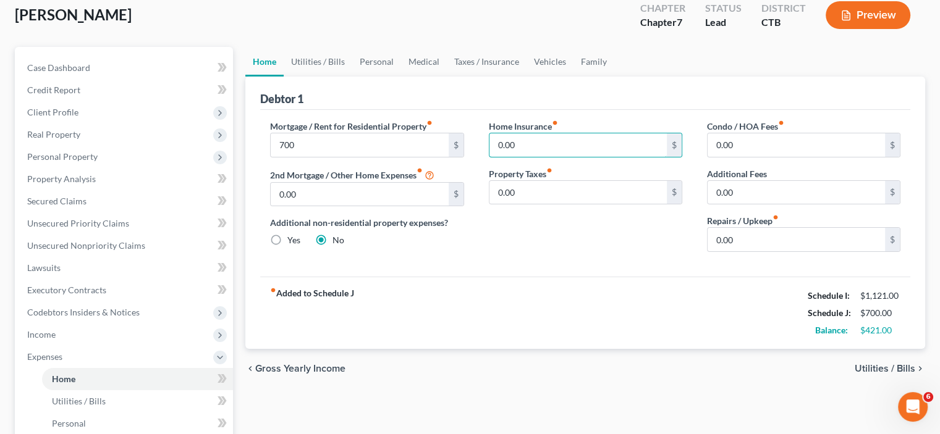
scroll to position [62, 0]
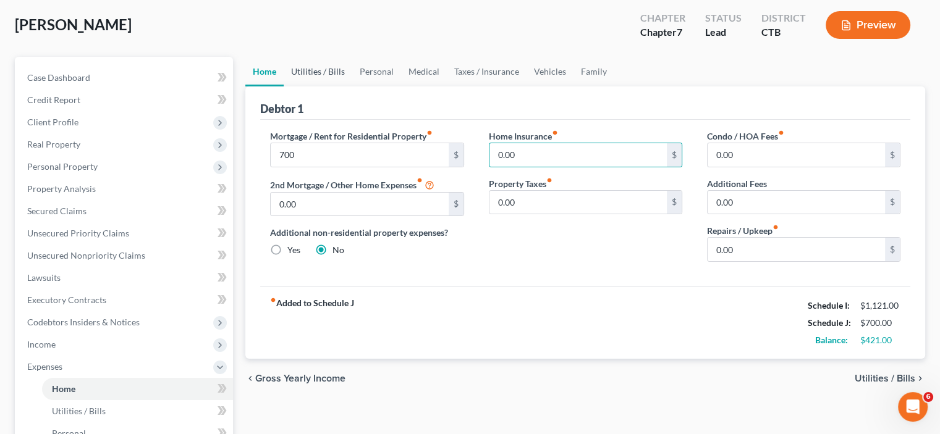
click at [329, 71] on link "Utilities / Bills" at bounding box center [318, 72] width 69 height 30
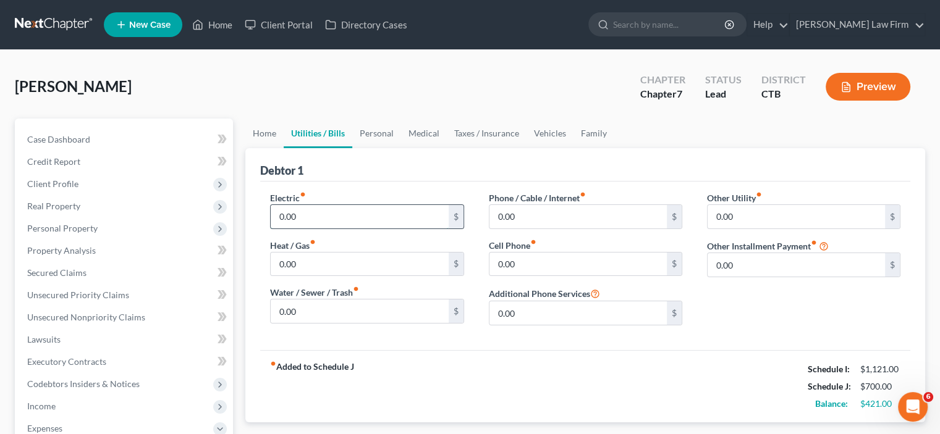
click at [319, 219] on input "0.00" at bounding box center [359, 216] width 177 height 23
type input "75"
click at [556, 216] on input "0.00" at bounding box center [577, 216] width 177 height 23
click at [316, 261] on input "0.00" at bounding box center [359, 264] width 177 height 23
type input "50"
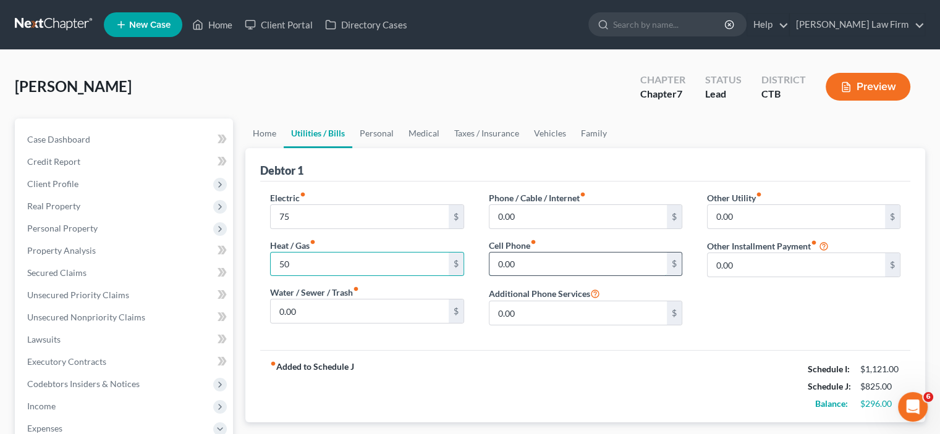
click at [559, 263] on input "0.00" at bounding box center [577, 264] width 177 height 23
click at [343, 307] on input "0.00" at bounding box center [359, 311] width 177 height 23
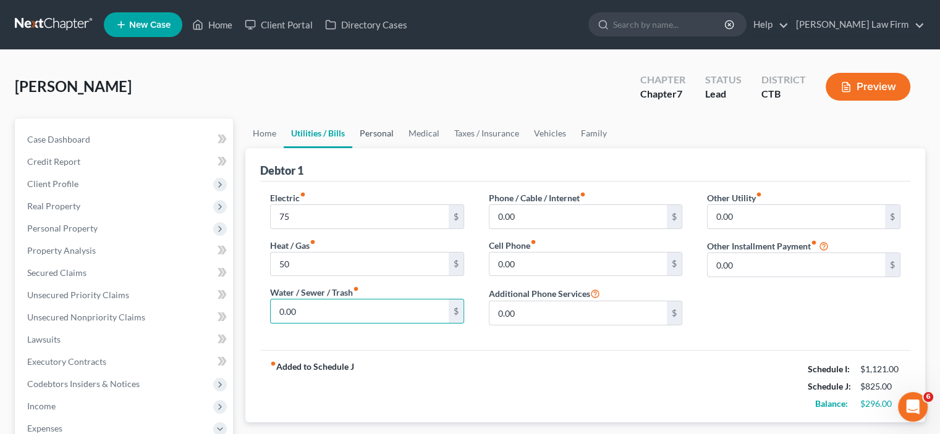
click at [371, 130] on link "Personal" at bounding box center [376, 134] width 49 height 30
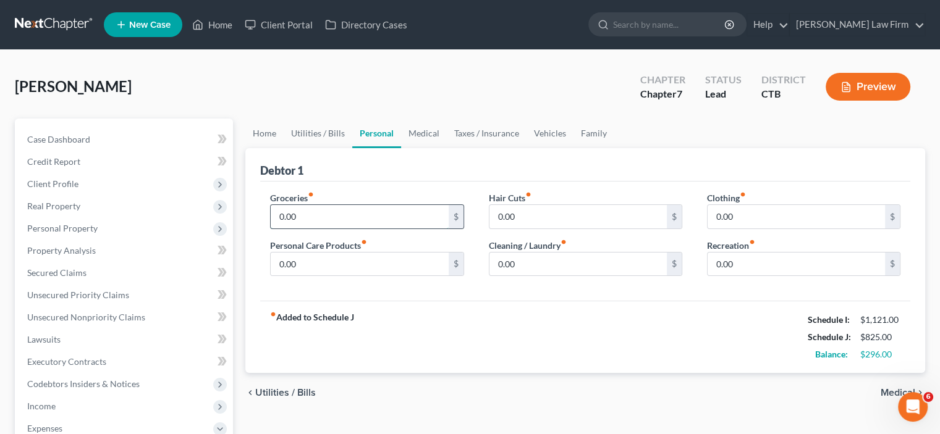
click at [342, 211] on input "0.00" at bounding box center [359, 216] width 177 height 23
type input "250"
click at [578, 210] on input "0.00" at bounding box center [577, 216] width 177 height 23
type input "25"
click at [769, 207] on input "0.00" at bounding box center [796, 216] width 177 height 23
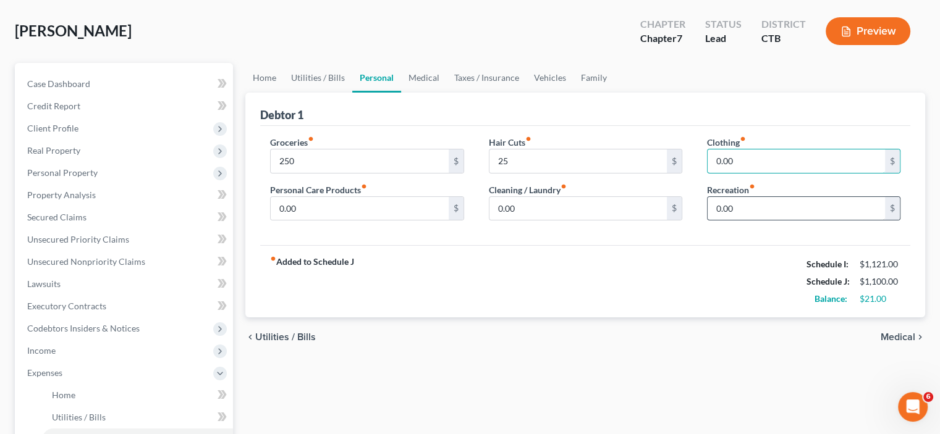
scroll to position [62, 0]
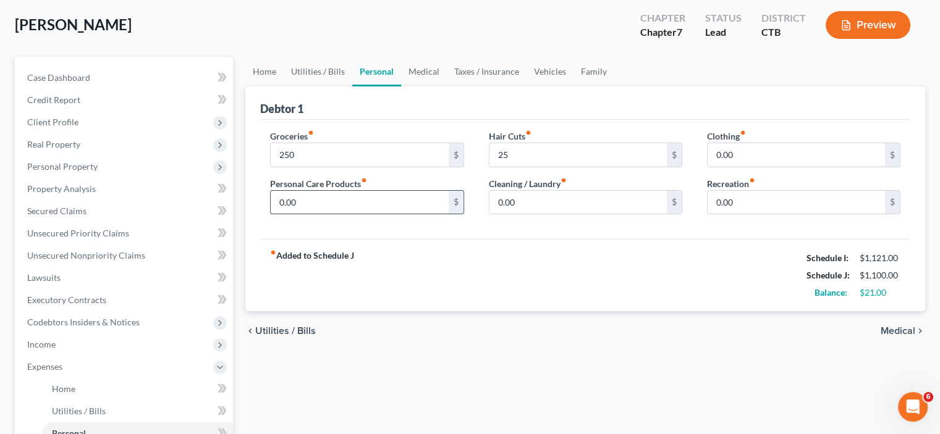
click at [368, 201] on input "0.00" at bounding box center [359, 202] width 177 height 23
type input "20"
click at [784, 155] on input "0.00" at bounding box center [796, 154] width 177 height 23
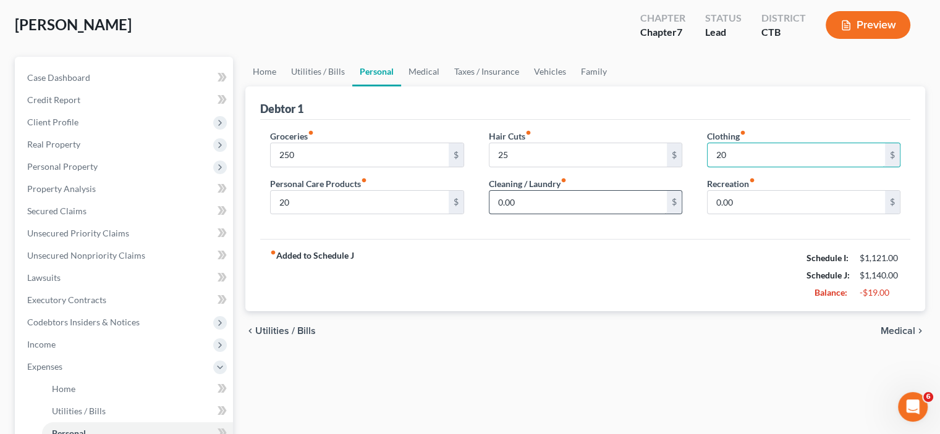
type input "20"
click at [560, 203] on input "0.00" at bounding box center [577, 202] width 177 height 23
type input "10"
click at [415, 72] on link "Medical" at bounding box center [424, 72] width 46 height 30
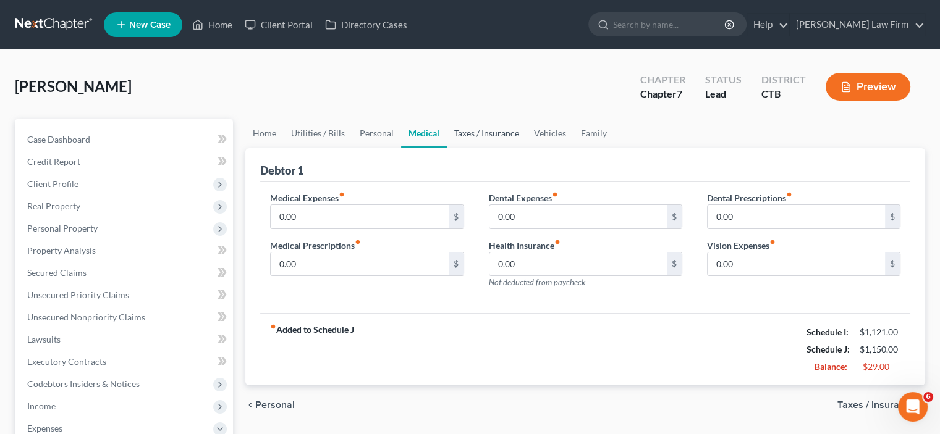
click at [484, 133] on link "Taxes / Insurance" at bounding box center [487, 134] width 80 height 30
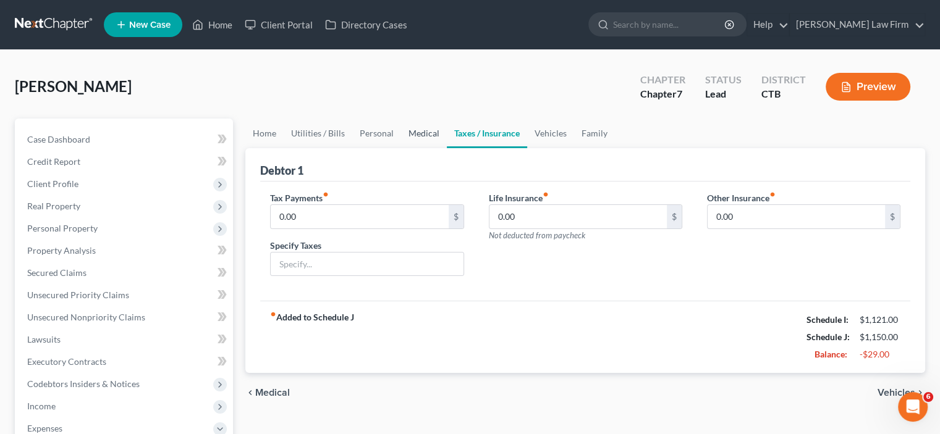
click at [418, 133] on link "Medical" at bounding box center [424, 134] width 46 height 30
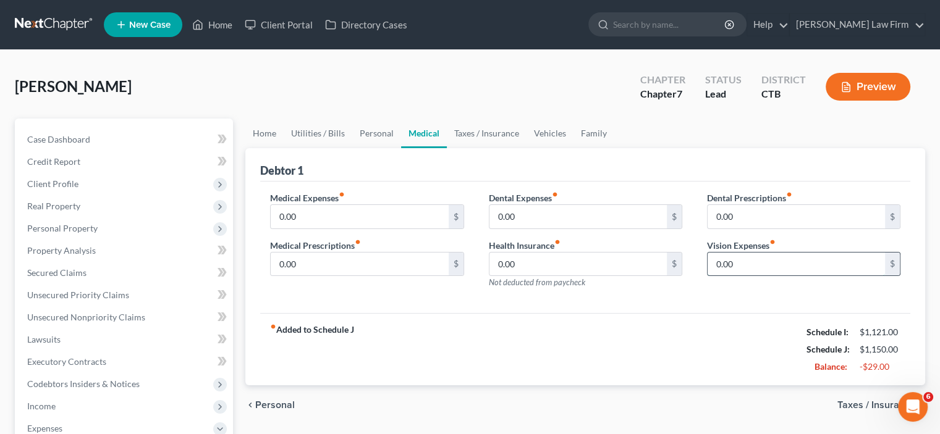
click at [759, 268] on input "0.00" at bounding box center [796, 264] width 177 height 23
type input "29"
click at [494, 121] on link "Taxes / Insurance" at bounding box center [487, 134] width 80 height 30
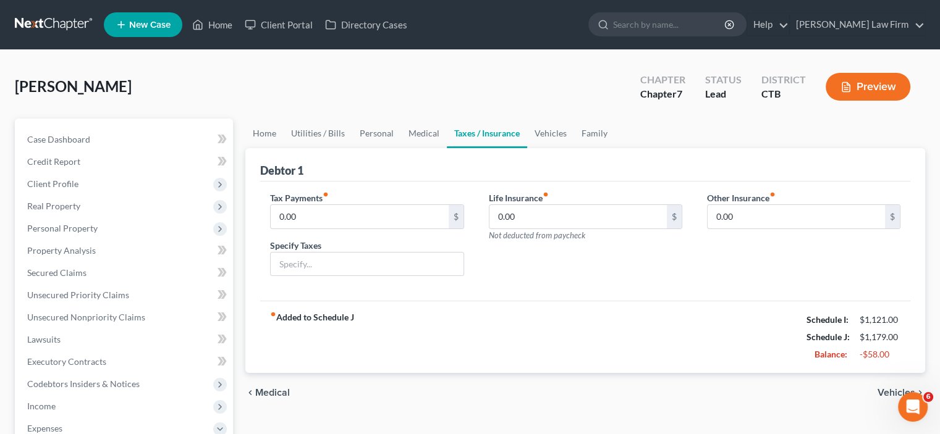
click at [487, 128] on link "Taxes / Insurance" at bounding box center [487, 134] width 80 height 30
click at [346, 212] on input "0.00" at bounding box center [359, 216] width 177 height 23
click at [591, 219] on input "0.00" at bounding box center [577, 216] width 177 height 23
click at [784, 220] on input "0.00" at bounding box center [796, 216] width 177 height 23
click at [549, 135] on link "Vehicles" at bounding box center [550, 134] width 47 height 30
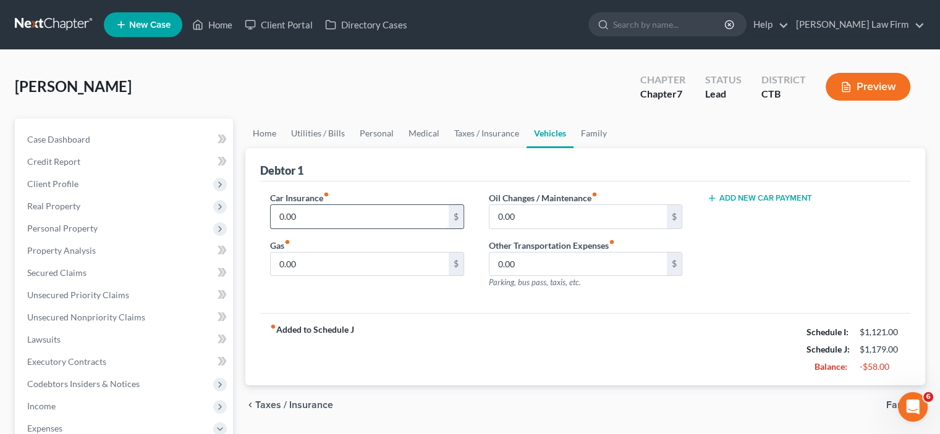
click at [394, 214] on input "0.00" at bounding box center [359, 216] width 177 height 23
type input "125"
click at [324, 261] on input "0.00" at bounding box center [359, 264] width 177 height 23
type input "100"
click at [588, 253] on input "0.00" at bounding box center [577, 264] width 177 height 23
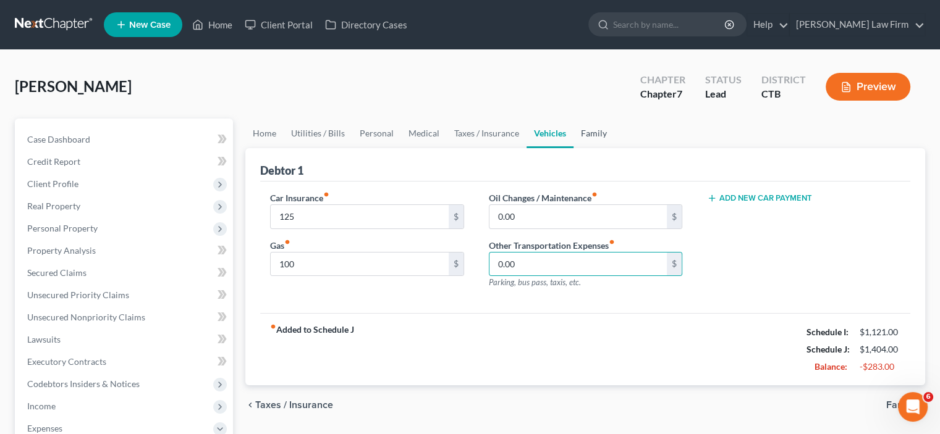
click at [590, 133] on link "Family" at bounding box center [593, 134] width 41 height 30
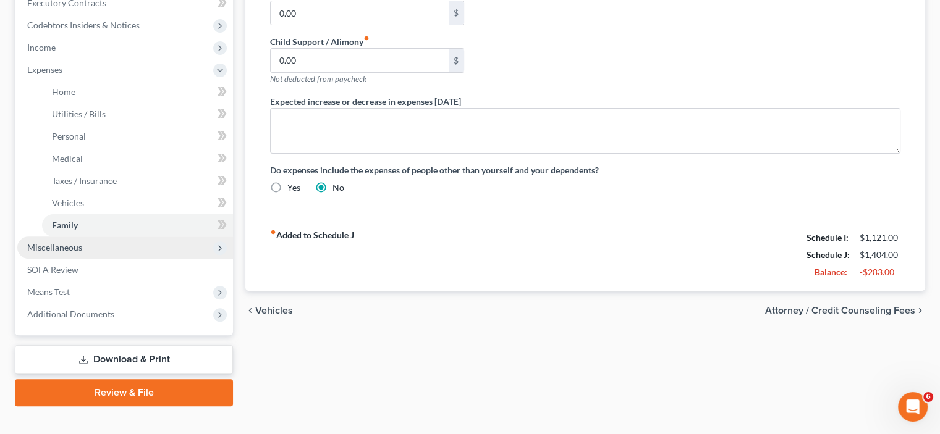
scroll to position [371, 0]
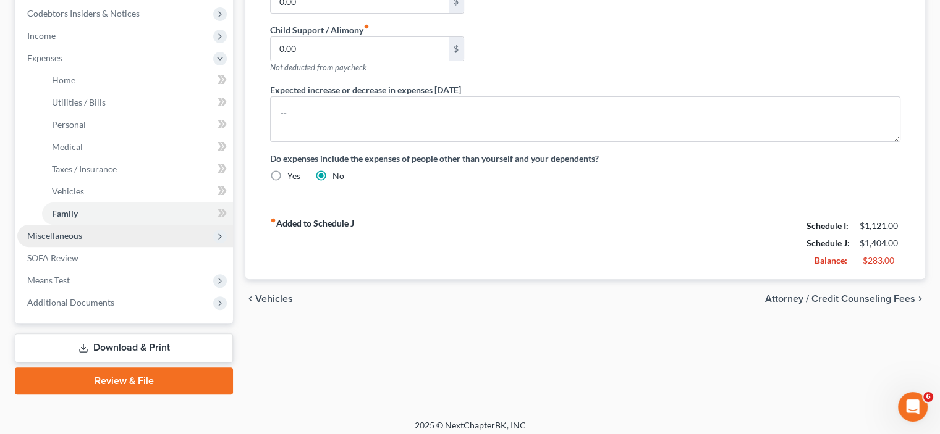
click at [62, 233] on span "Miscellaneous" at bounding box center [54, 236] width 55 height 11
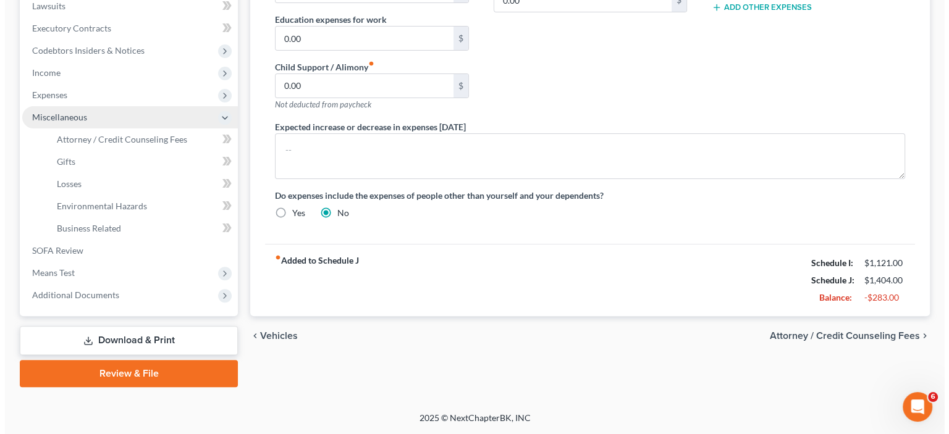
scroll to position [332, 0]
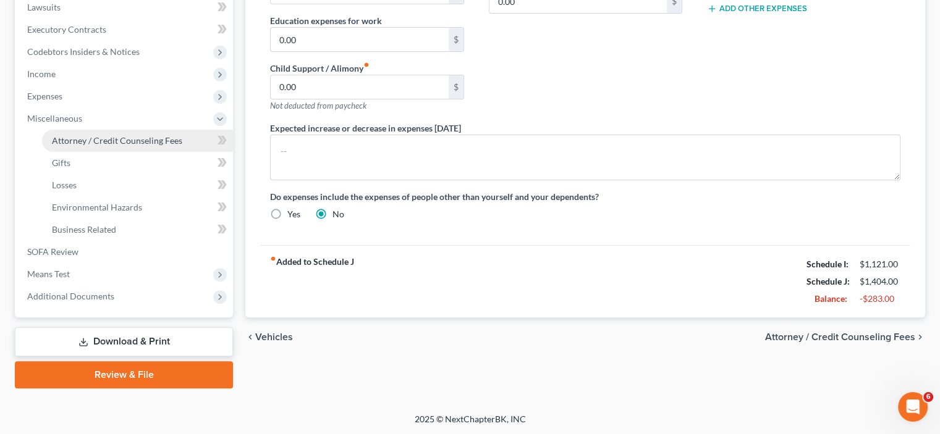
click at [136, 144] on span "Attorney / Credit Counseling Fees" at bounding box center [117, 140] width 130 height 11
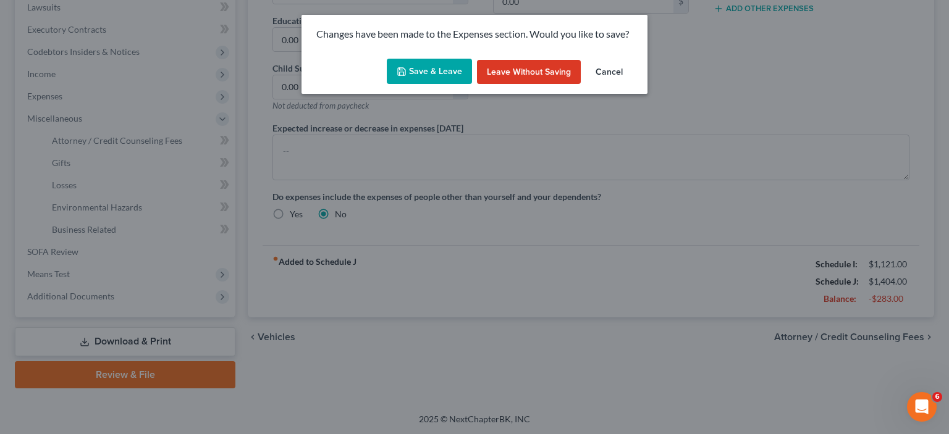
click at [424, 71] on button "Save & Leave" at bounding box center [429, 72] width 85 height 26
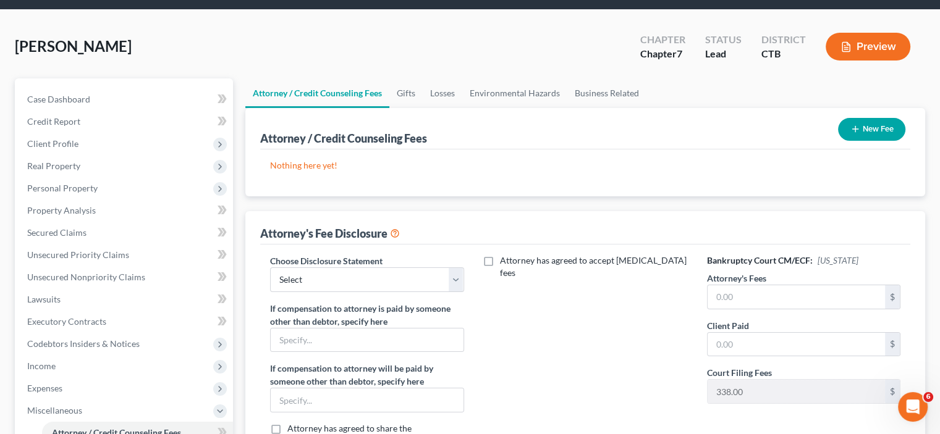
scroll to position [62, 0]
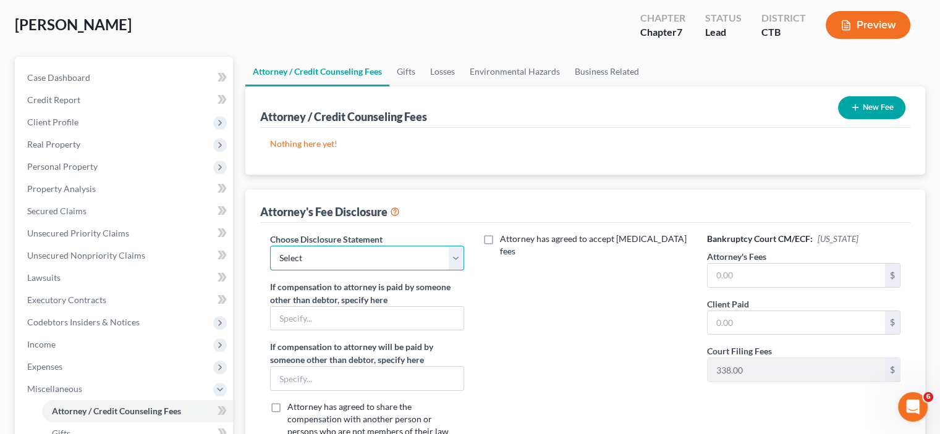
click at [387, 255] on select "Select [PERSON_NAME]" at bounding box center [366, 258] width 193 height 25
select select "0"
click at [270, 246] on select "Select [PERSON_NAME]" at bounding box center [366, 258] width 193 height 25
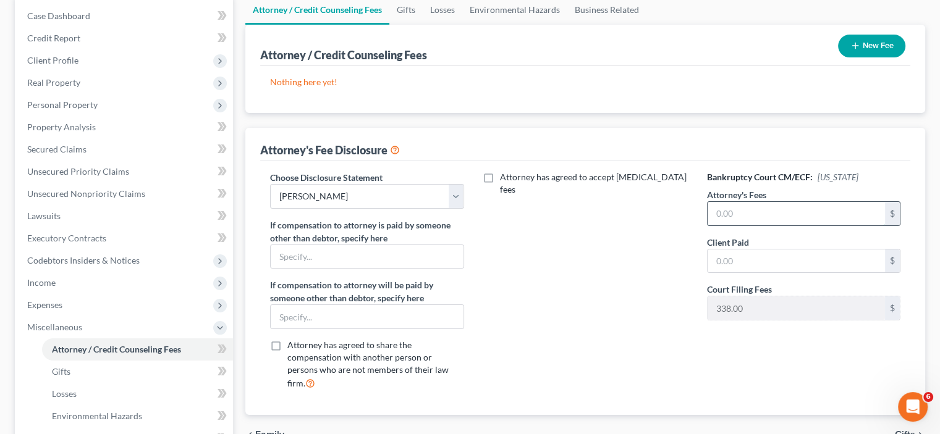
click at [739, 221] on input "text" at bounding box center [796, 213] width 177 height 23
type input "1,800"
click at [744, 259] on input "text" at bounding box center [796, 261] width 177 height 23
type input "1,800"
click at [59, 367] on span "Gifts" at bounding box center [61, 371] width 19 height 11
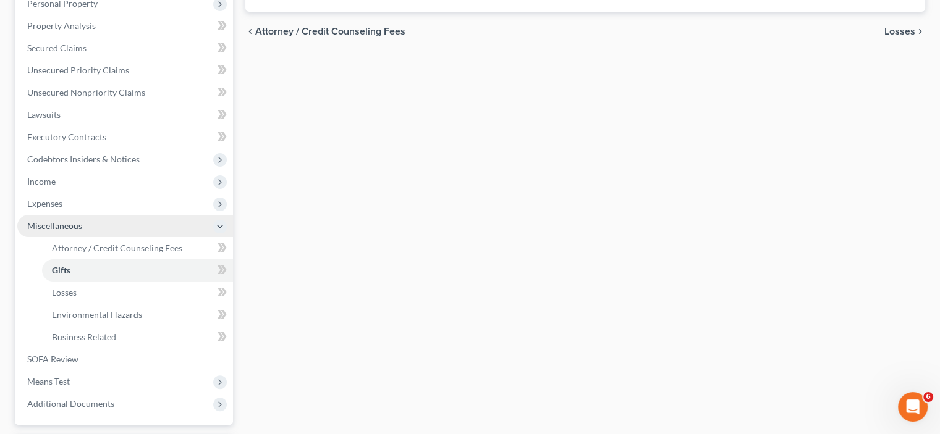
scroll to position [247, 0]
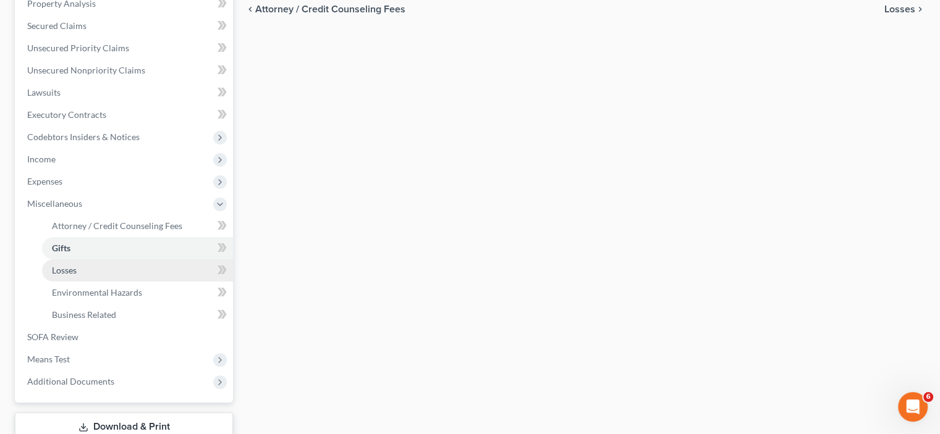
click at [64, 275] on span "Losses" at bounding box center [64, 270] width 25 height 11
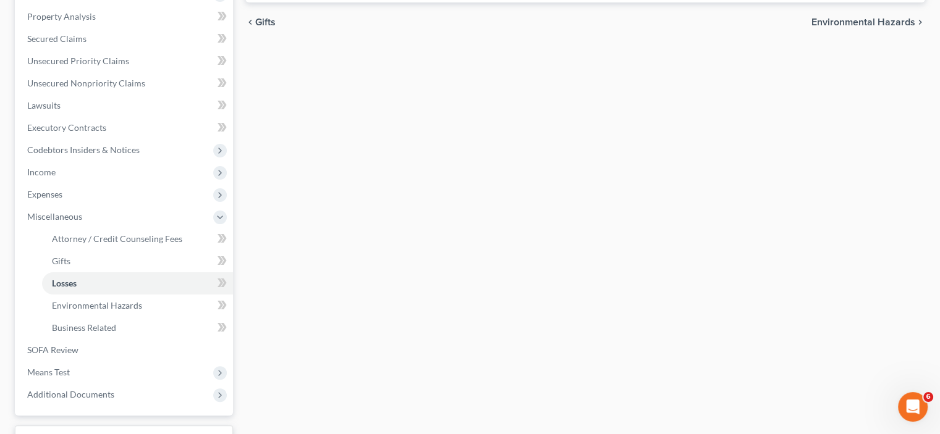
scroll to position [247, 0]
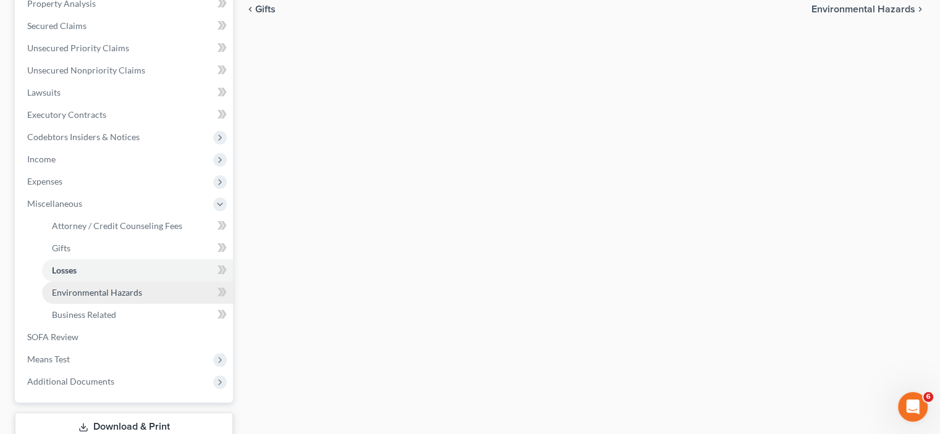
click at [99, 292] on span "Environmental Hazards" at bounding box center [97, 292] width 90 height 11
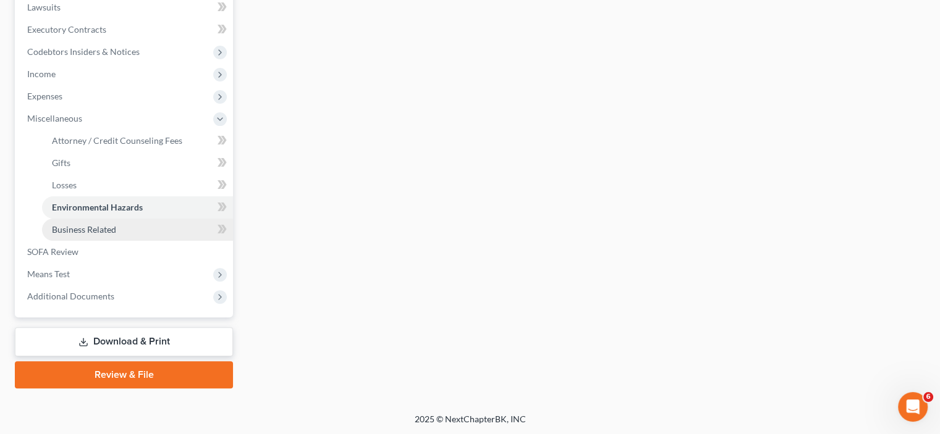
click at [94, 229] on span "Business Related" at bounding box center [84, 229] width 64 height 11
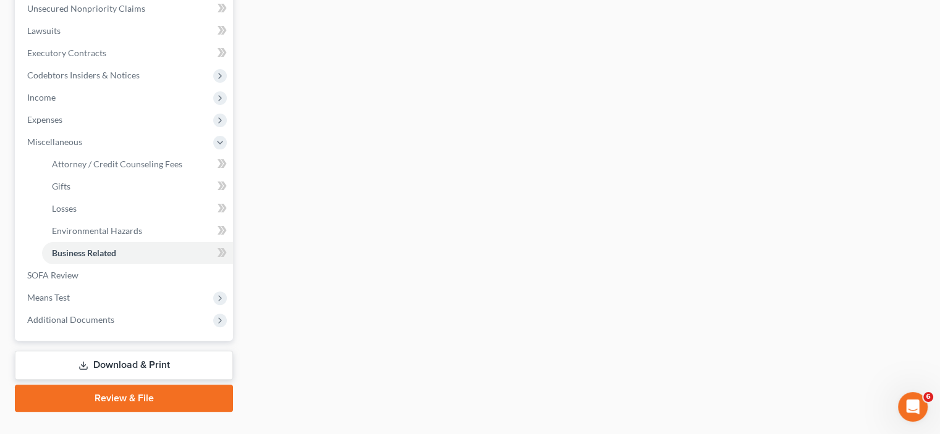
scroll to position [332, 0]
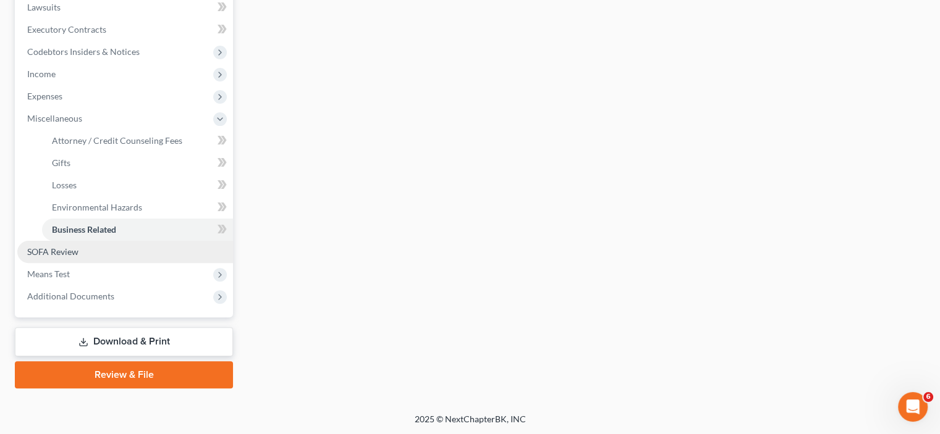
click at [41, 254] on span "SOFA Review" at bounding box center [52, 252] width 51 height 11
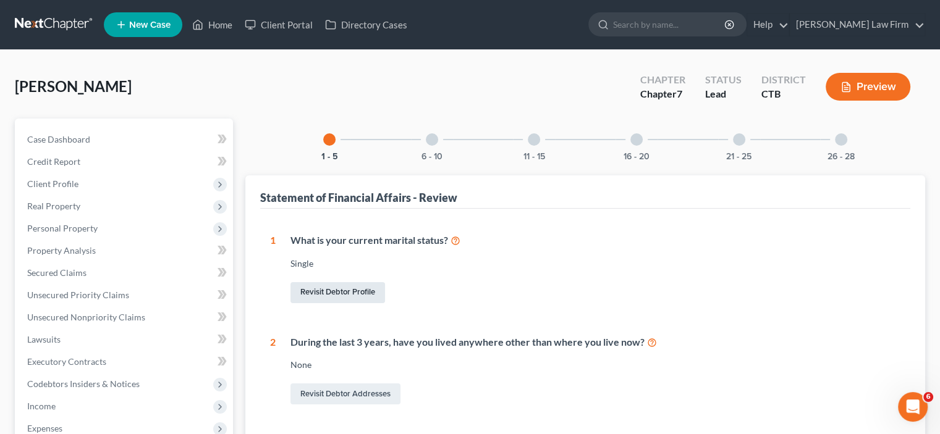
click at [329, 293] on link "Revisit Debtor Profile" at bounding box center [337, 292] width 95 height 21
select select "0"
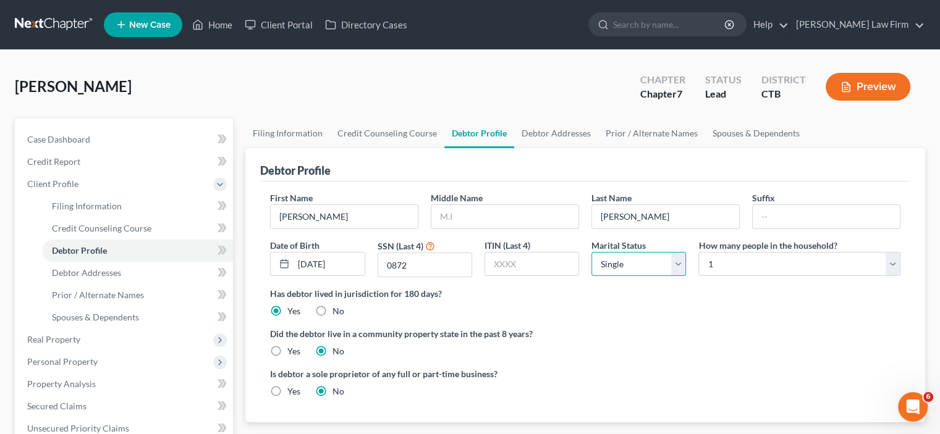
click at [658, 261] on select "Select Single Married Separated Divorced Widowed" at bounding box center [638, 264] width 95 height 25
select select "3"
click at [591, 252] on select "Select Single Married Separated Divorced Widowed" at bounding box center [638, 264] width 95 height 25
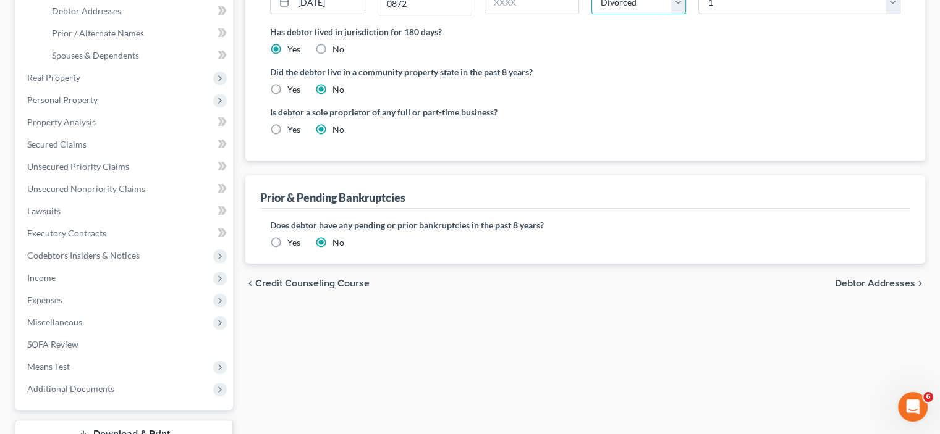
scroll to position [355, 0]
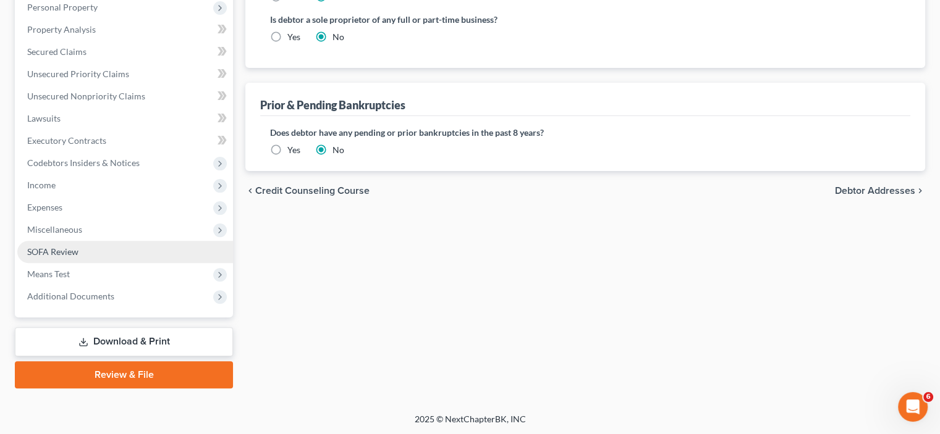
click at [43, 253] on span "SOFA Review" at bounding box center [52, 252] width 51 height 11
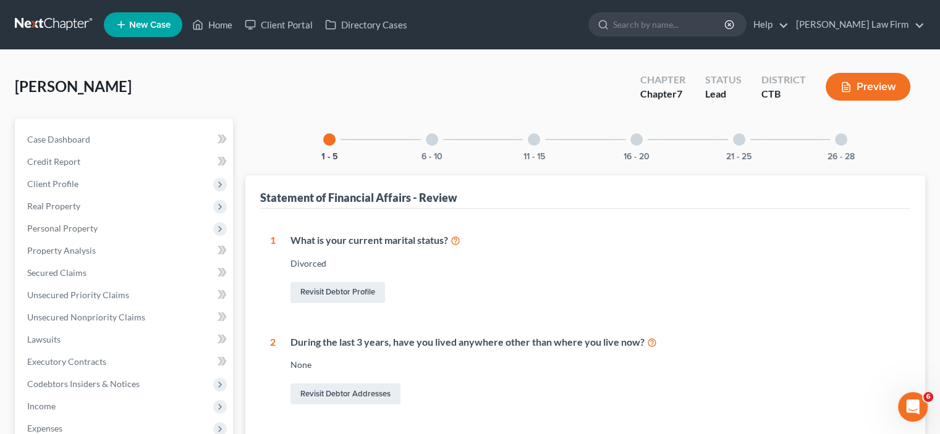
click at [435, 137] on div at bounding box center [432, 139] width 12 height 12
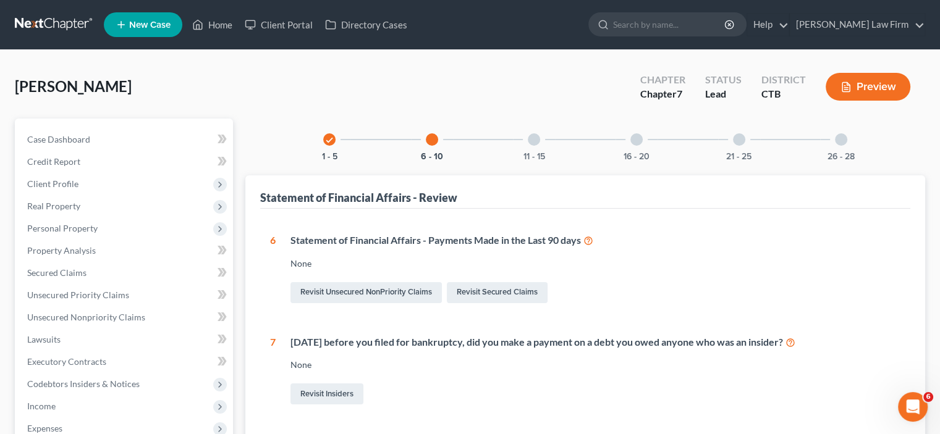
click at [539, 139] on div at bounding box center [534, 139] width 12 height 12
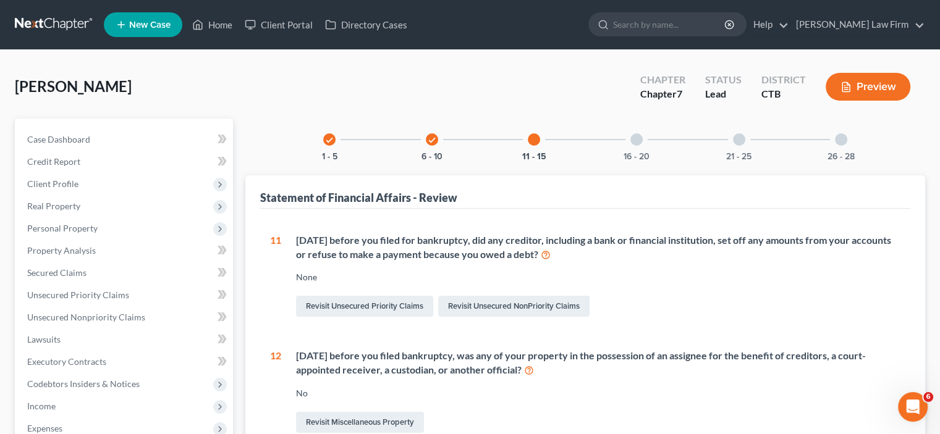
click at [638, 135] on div at bounding box center [636, 139] width 12 height 12
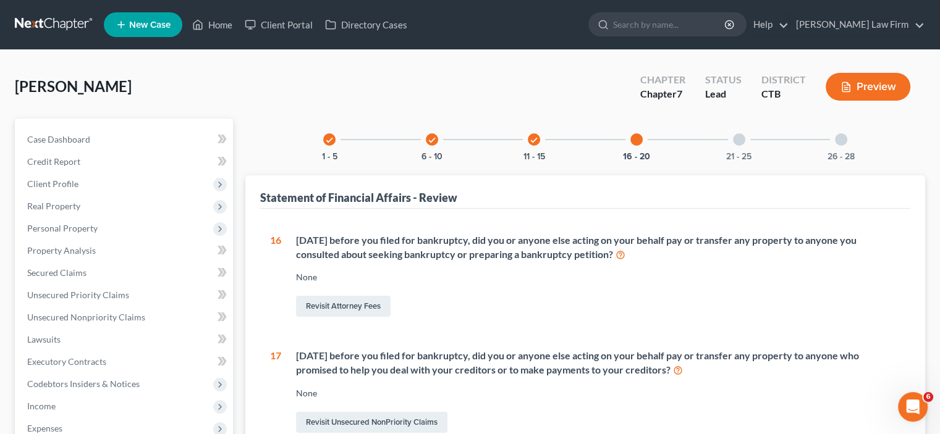
click at [735, 135] on div at bounding box center [739, 139] width 12 height 12
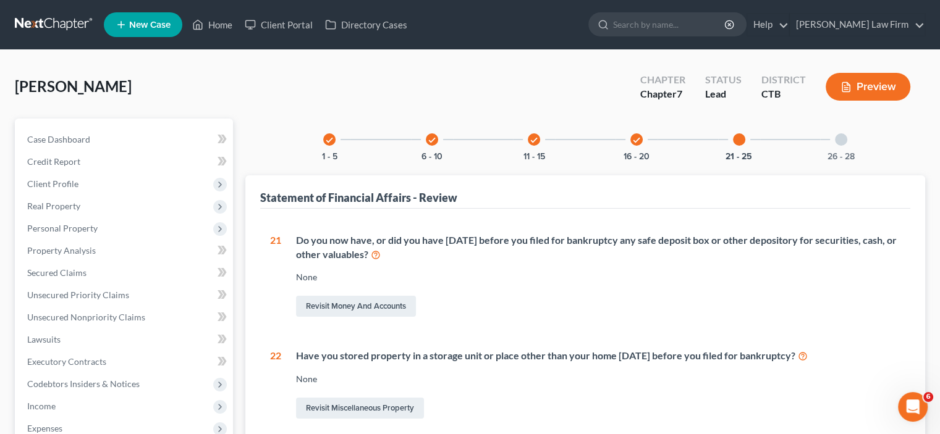
click at [842, 140] on div at bounding box center [841, 139] width 12 height 12
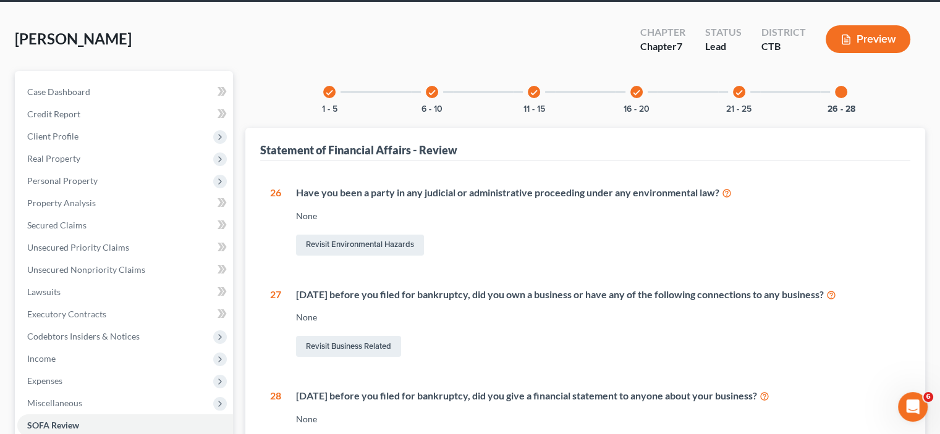
scroll to position [221, 0]
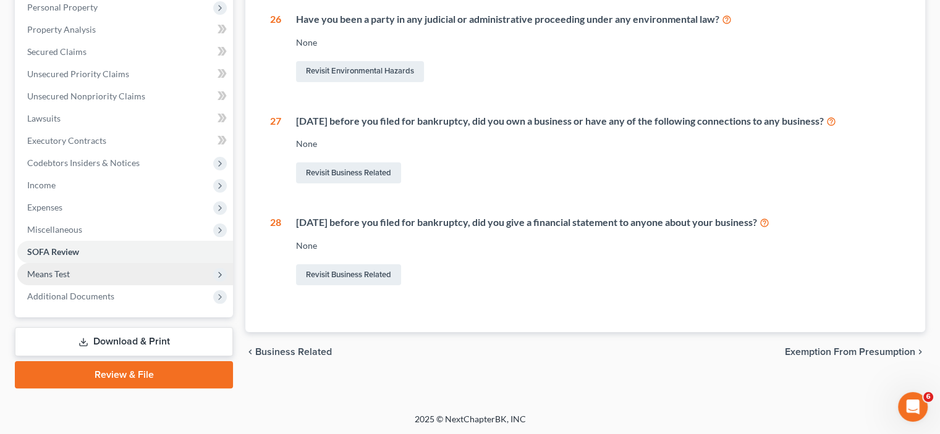
click at [72, 270] on span "Means Test" at bounding box center [125, 274] width 216 height 22
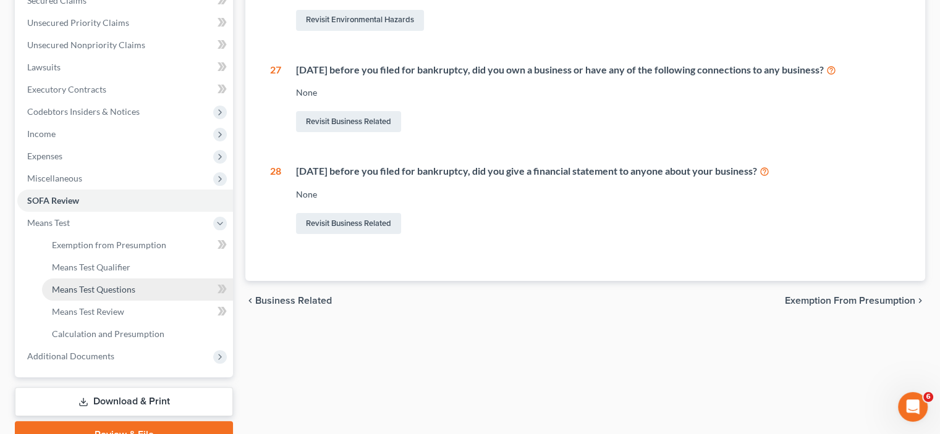
scroll to position [332, 0]
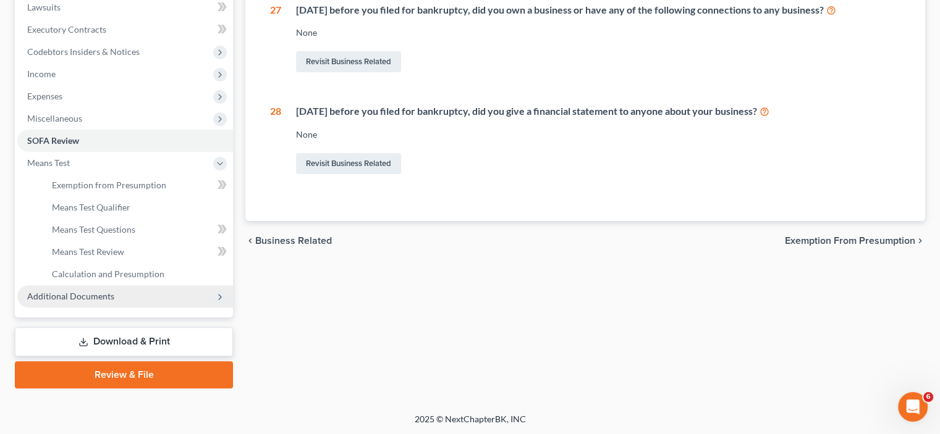
click at [87, 296] on span "Additional Documents" at bounding box center [70, 296] width 87 height 11
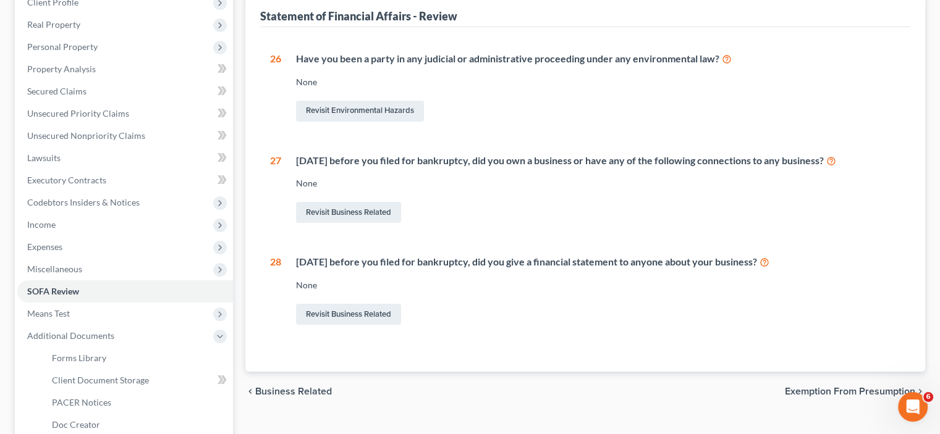
scroll to position [0, 0]
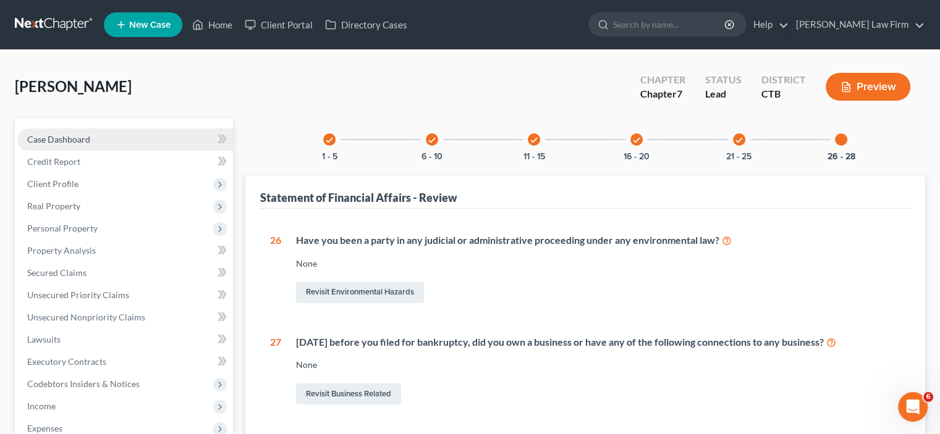
click at [48, 145] on link "Case Dashboard" at bounding box center [125, 140] width 216 height 22
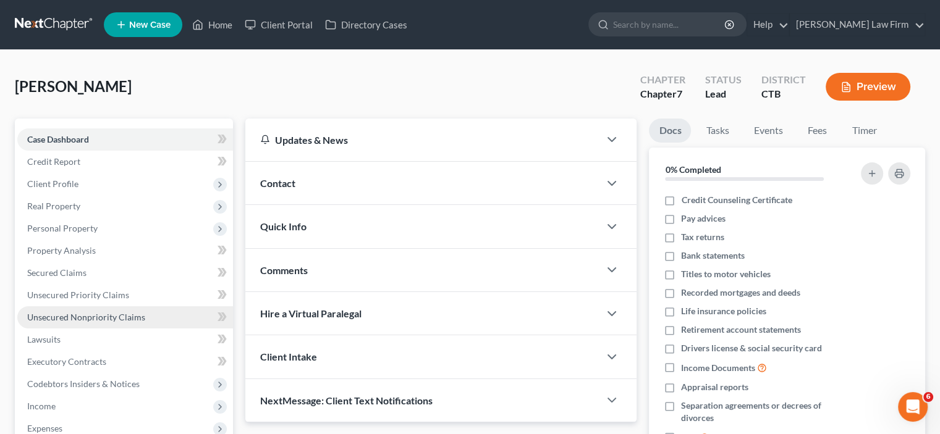
click at [62, 318] on span "Unsecured Nonpriority Claims" at bounding box center [86, 317] width 118 height 11
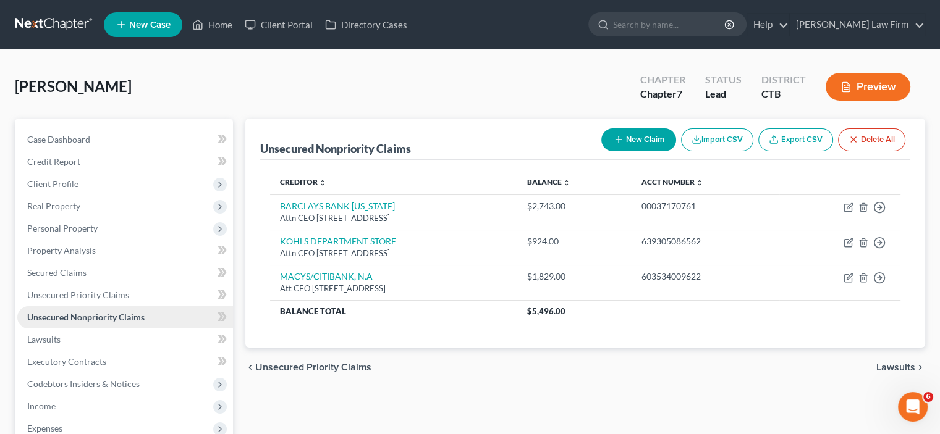
click at [89, 315] on span "Unsecured Nonpriority Claims" at bounding box center [85, 317] width 117 height 11
click at [49, 337] on span "Lawsuits" at bounding box center [43, 339] width 33 height 11
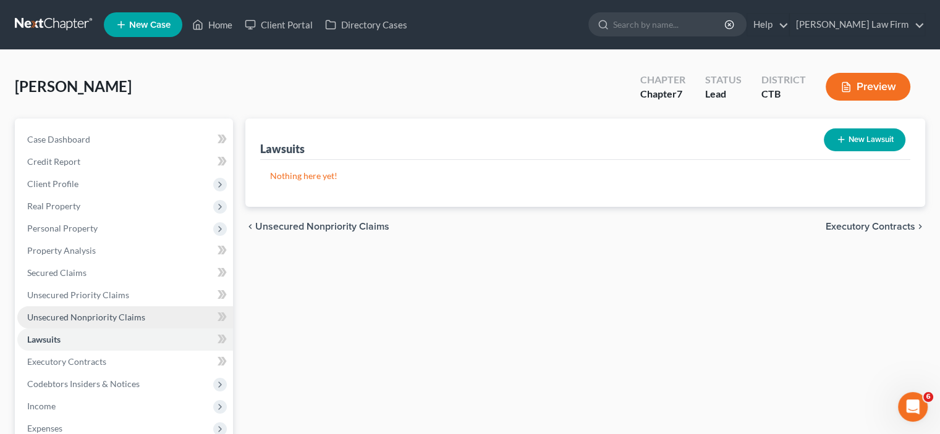
click at [67, 320] on span "Unsecured Nonpriority Claims" at bounding box center [86, 317] width 118 height 11
